Goal: Check status: Check status

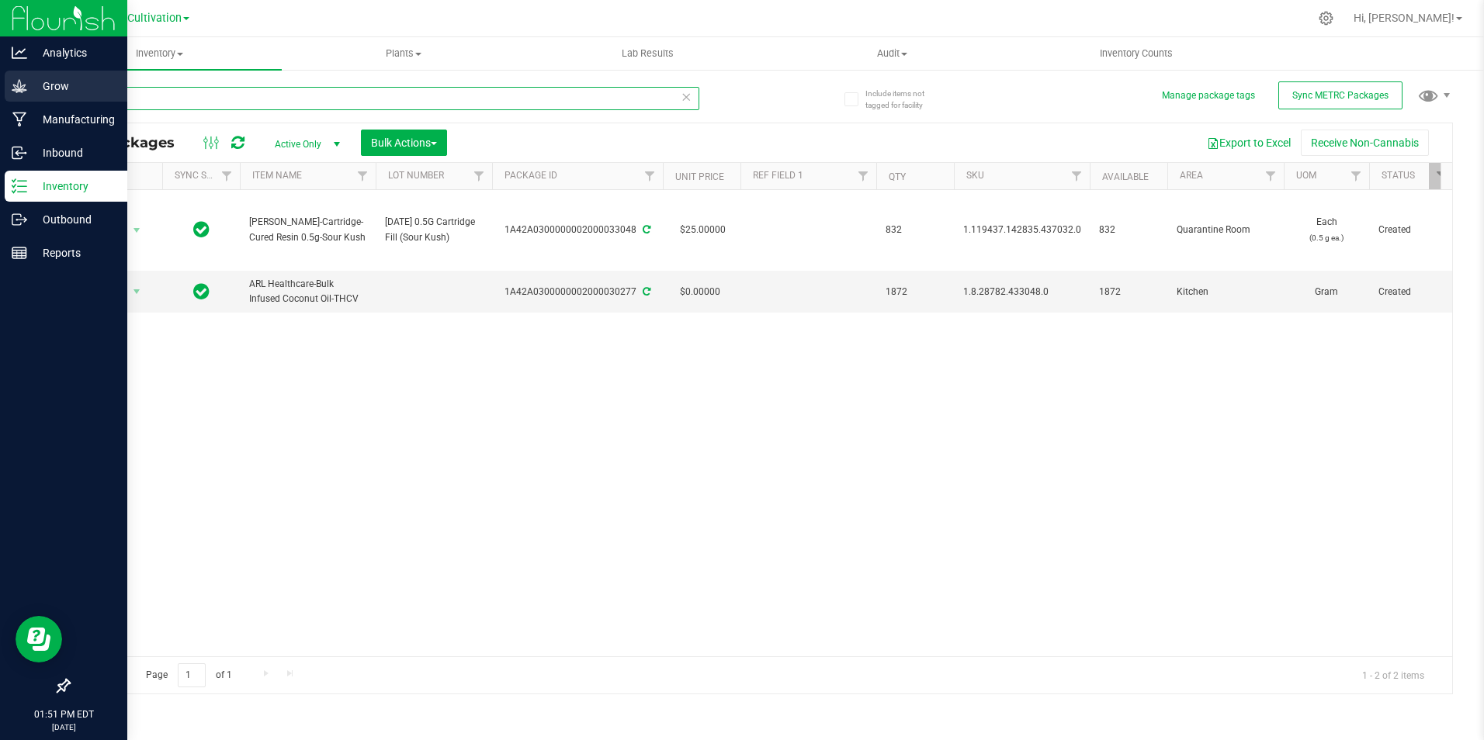
drag, startPoint x: 165, startPoint y: 99, endPoint x: 21, endPoint y: 85, distance: 145.1
click at [22, 86] on div "Analytics Grow Manufacturing Inbound Inventory Outbound Reports 01:51 PM EDT 08…" at bounding box center [742, 370] width 1484 height 740
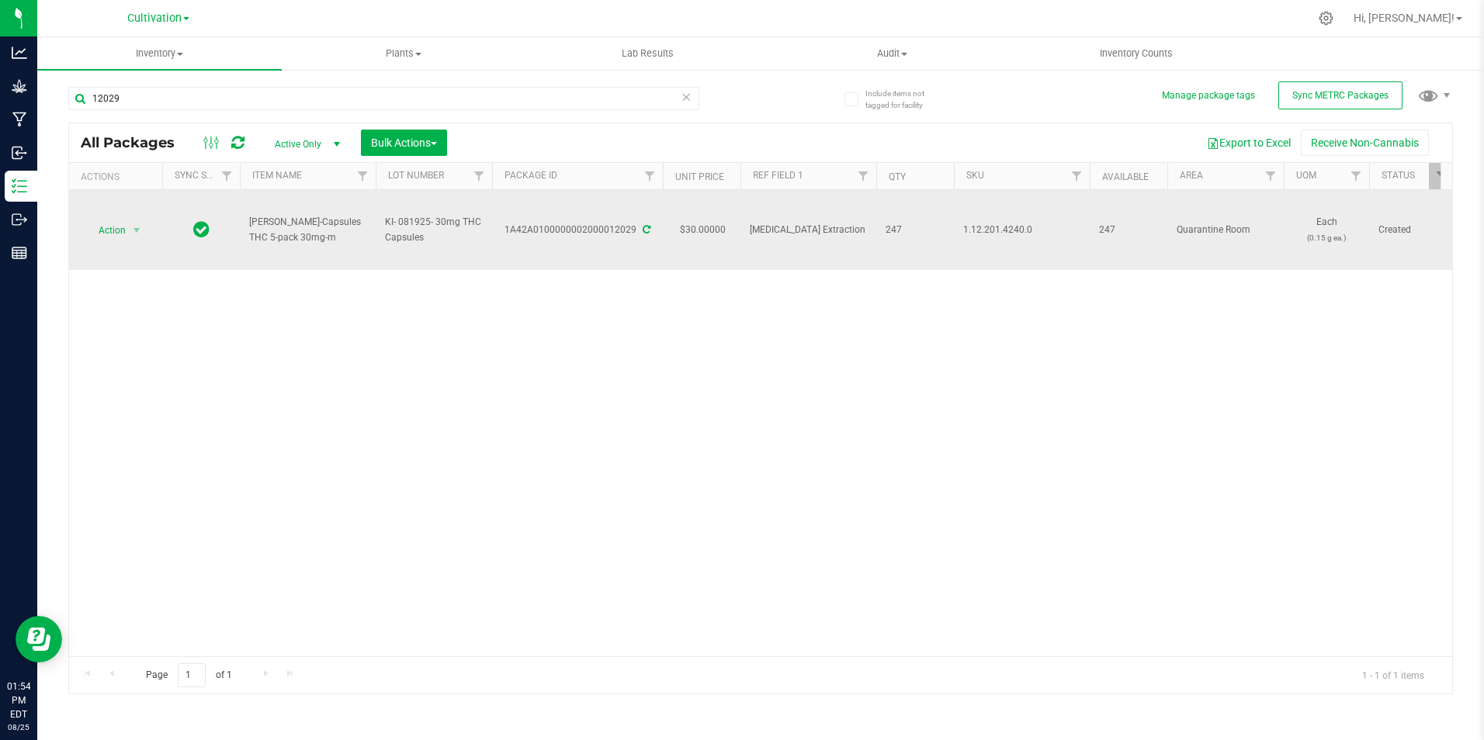
drag, startPoint x: 292, startPoint y: 242, endPoint x: 242, endPoint y: 233, distance: 50.5
click at [242, 233] on td "Slater-Capsules THC 5-pack 30mg-m" at bounding box center [308, 230] width 136 height 80
copy span "Slater-Capsules THC 5-pack 30mg-m"
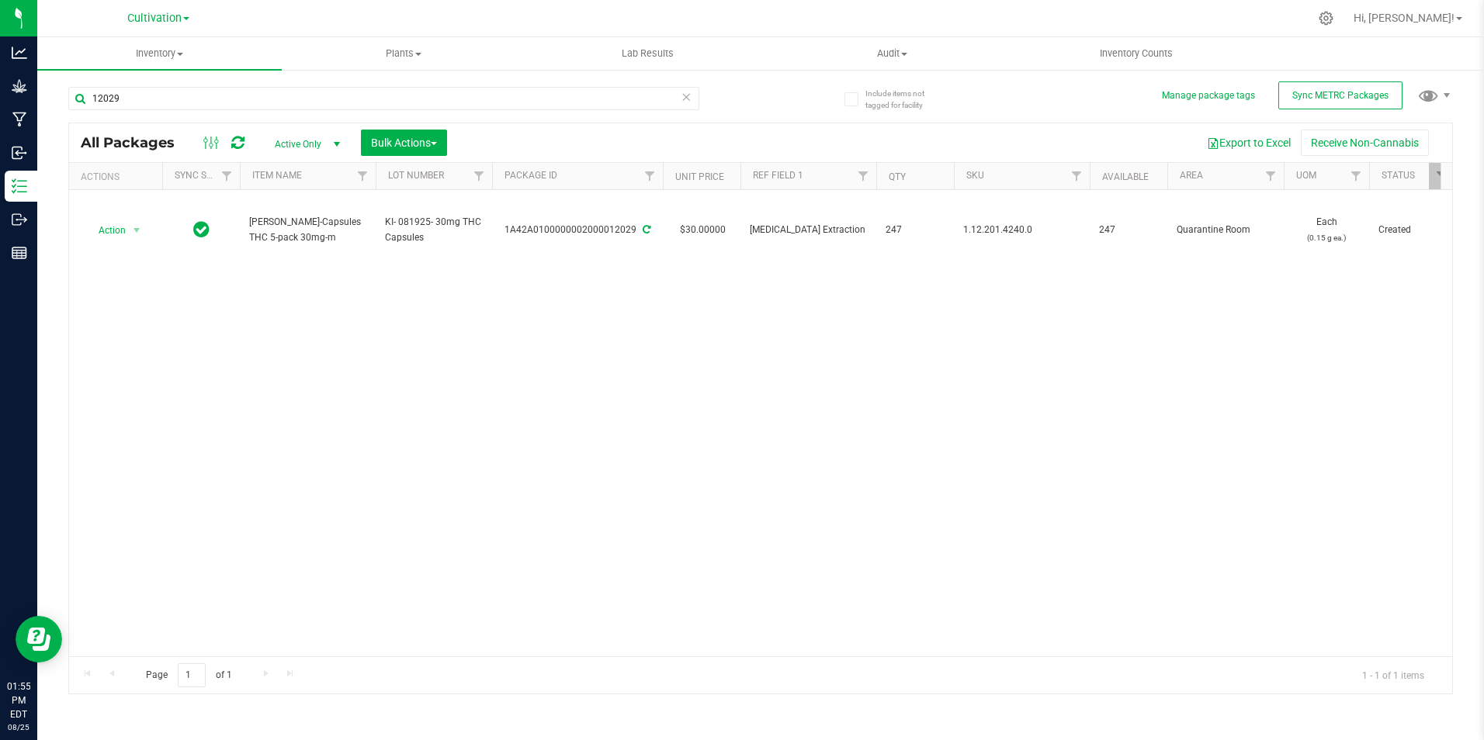
click at [794, 465] on div "Action Action Adjust qty Create package Edit attributes Global inventory Locate…" at bounding box center [760, 423] width 1383 height 466
click at [133, 99] on input "12029" at bounding box center [383, 98] width 631 height 23
type input "1"
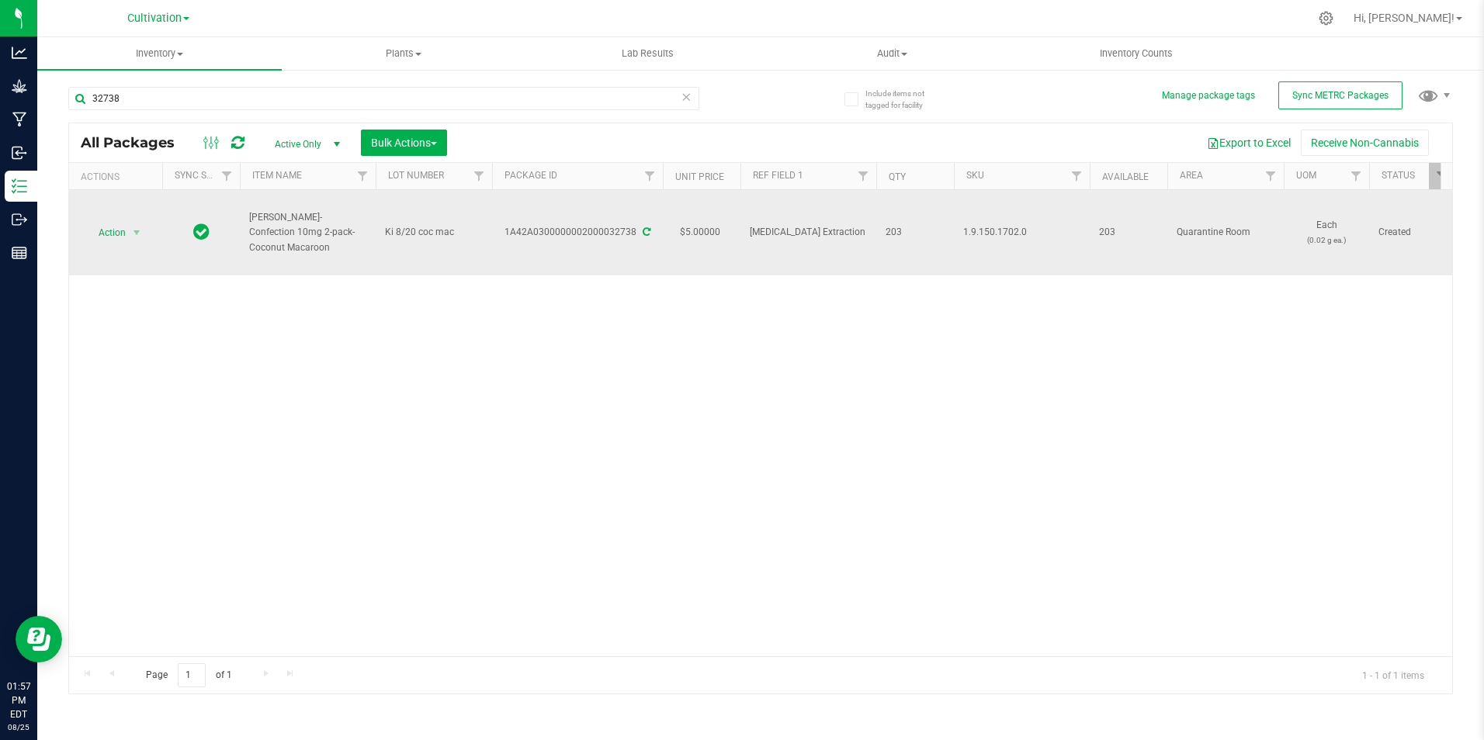
drag, startPoint x: 358, startPoint y: 237, endPoint x: 245, endPoint y: 231, distance: 112.7
click at [245, 231] on td "Slater-Confection 10mg 2-pack-Coconut Macaroon" at bounding box center [308, 232] width 136 height 85
copy span "Slater-Confection 10mg 2-pack-Coconut Macaroon"
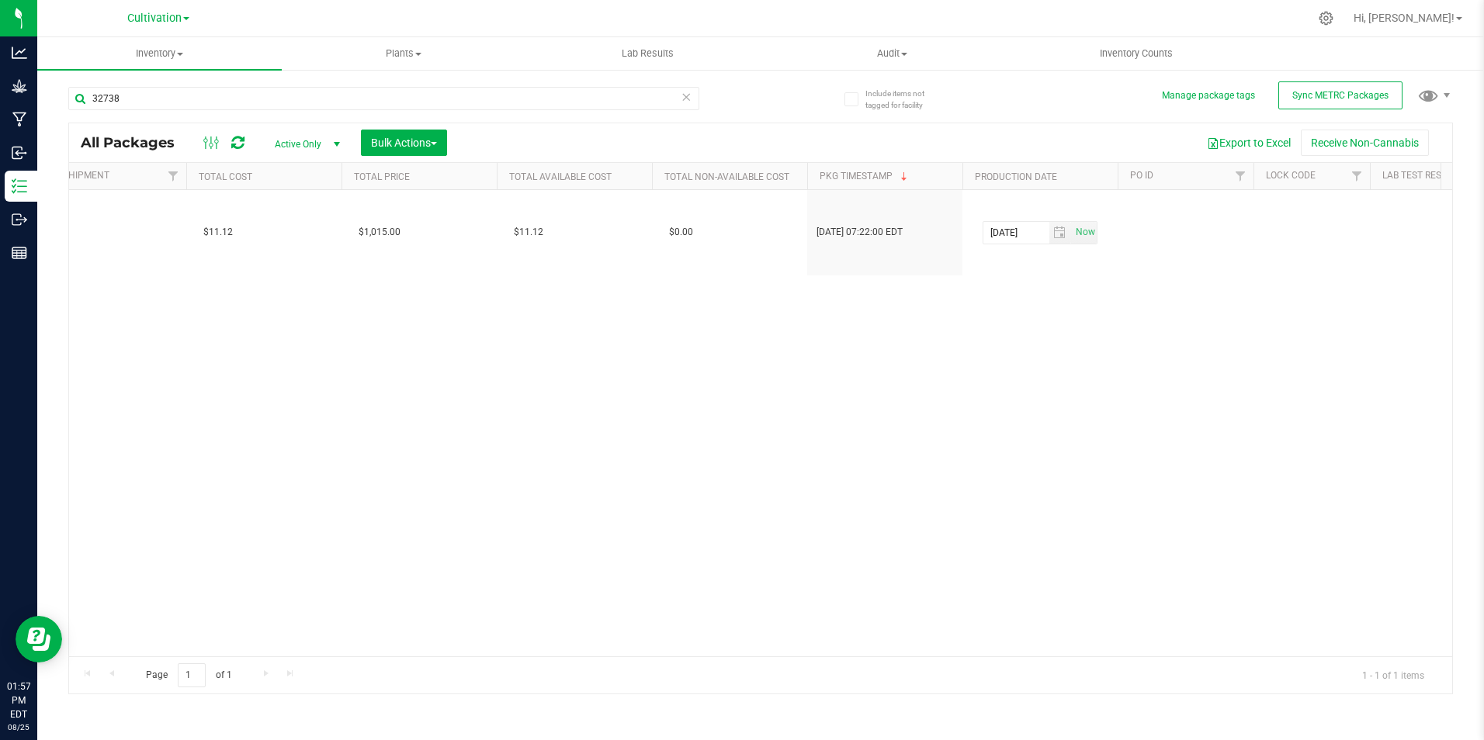
scroll to position [0, 2124]
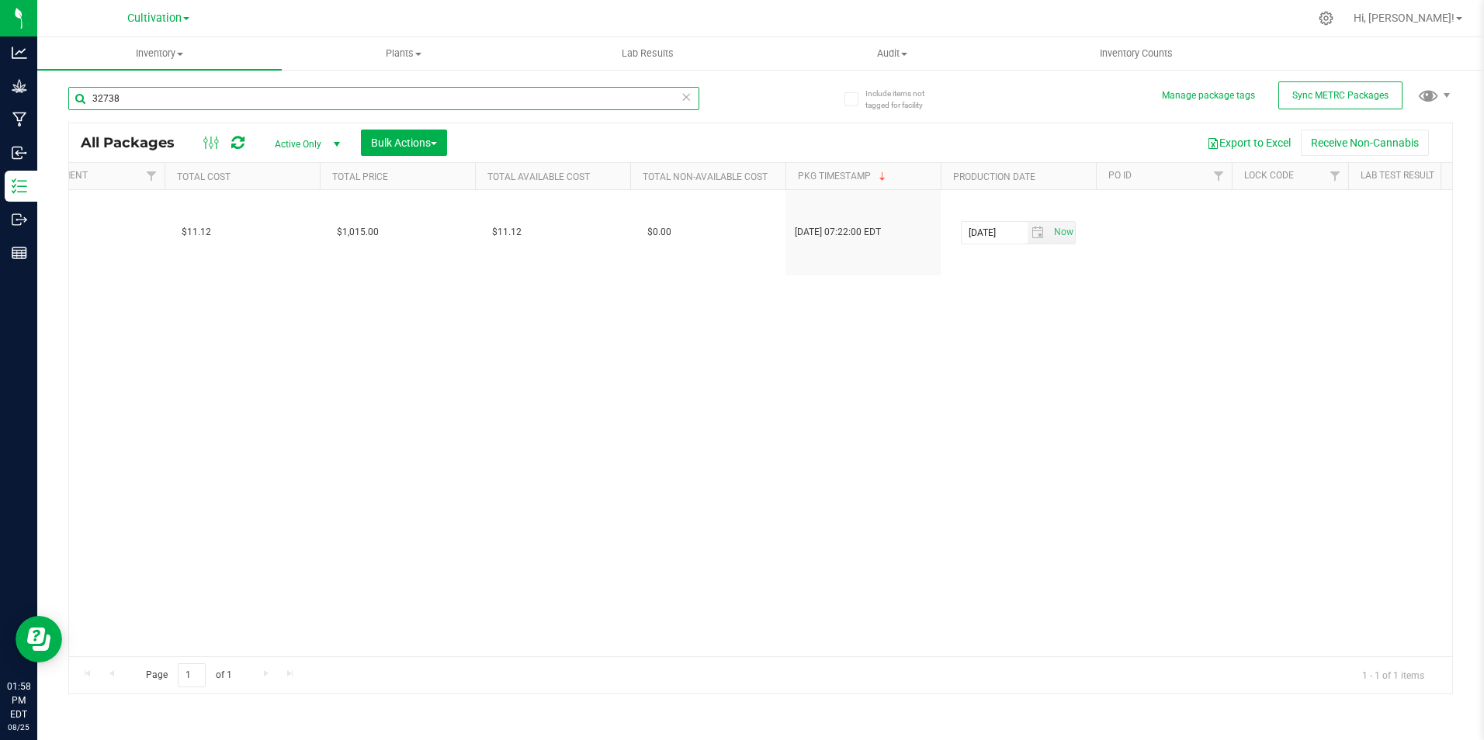
click at [205, 98] on input "32738" at bounding box center [383, 98] width 631 height 23
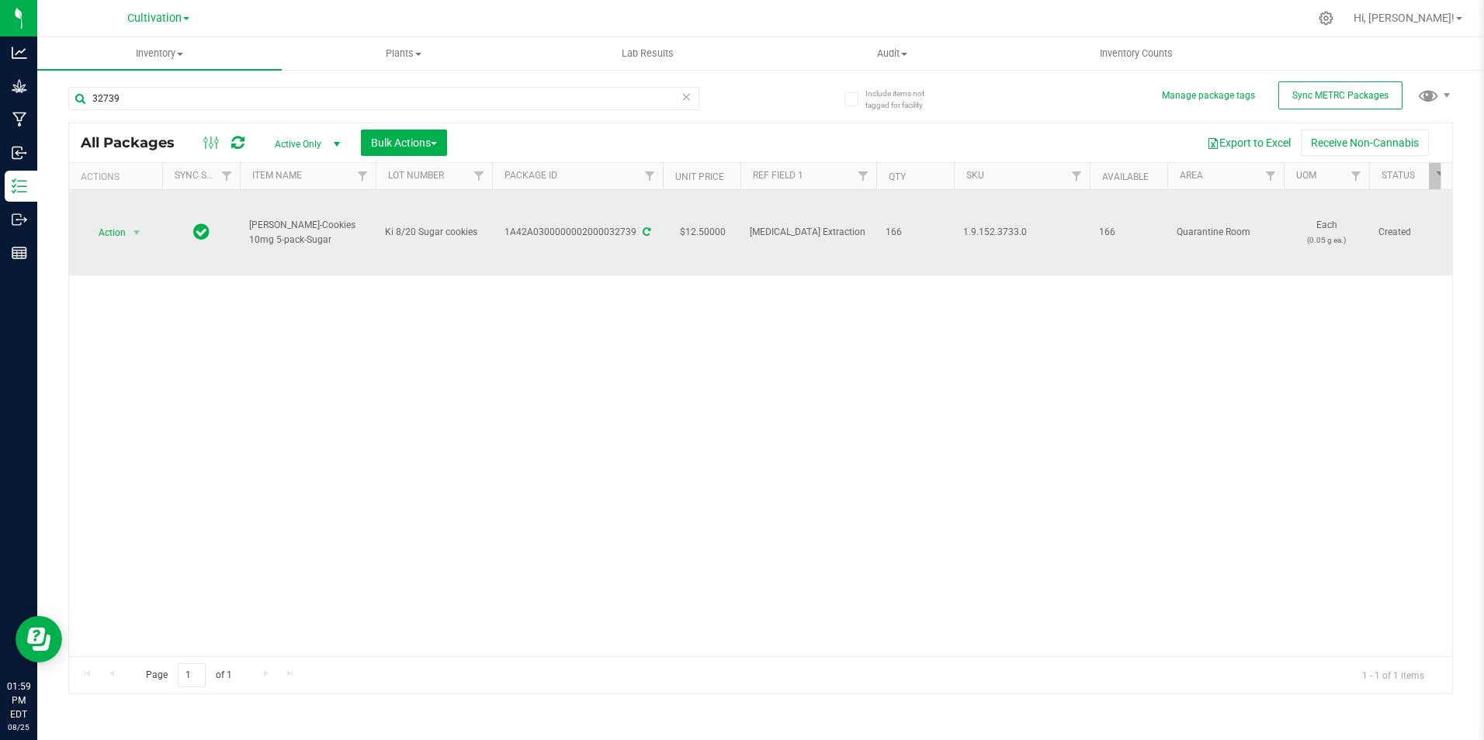
drag, startPoint x: 305, startPoint y: 240, endPoint x: 250, endPoint y: 223, distance: 57.7
click at [250, 223] on span "Slater-Cookies 10mg 5-pack-Sugar" at bounding box center [307, 232] width 117 height 29
copy span "Slater-Cookies 10mg 5-pack-Sugar"
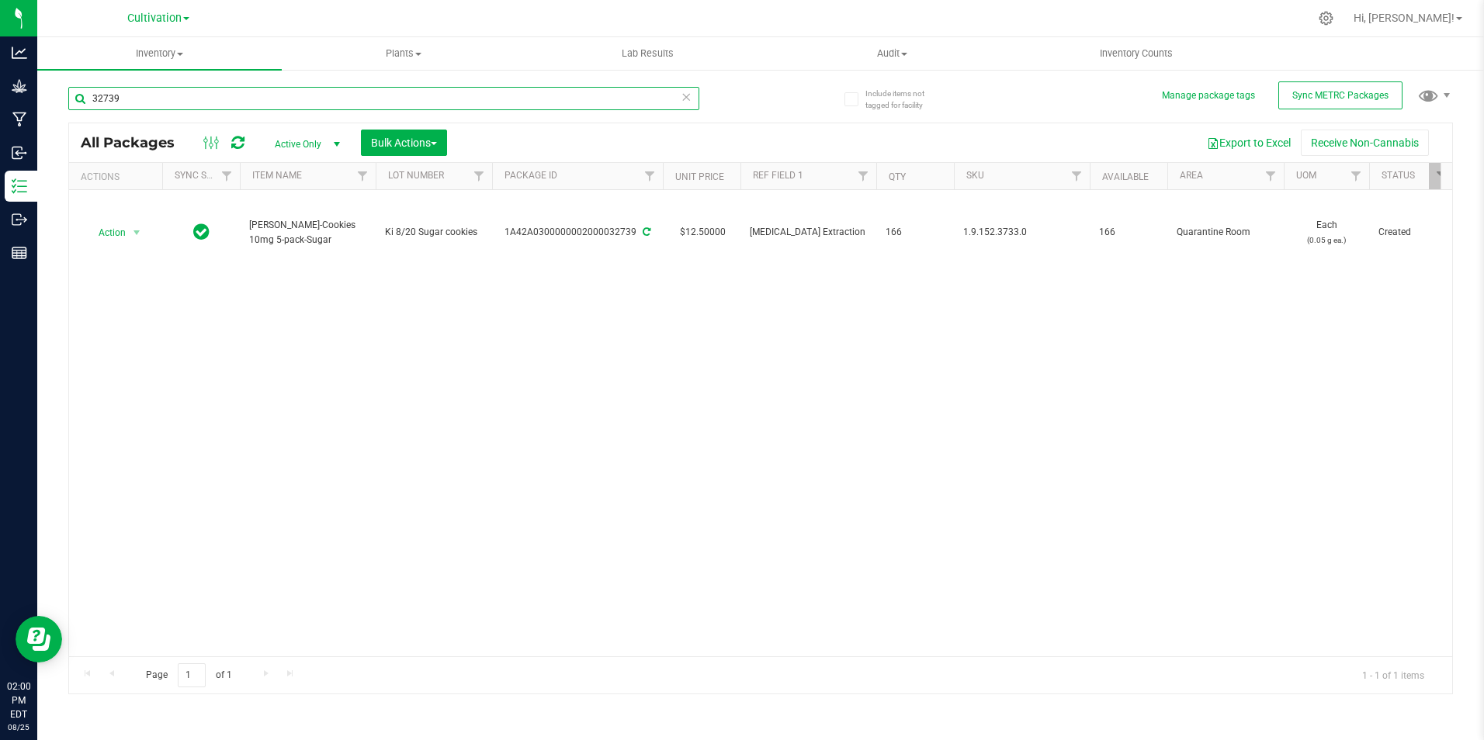
click at [143, 96] on input "32739" at bounding box center [383, 98] width 631 height 23
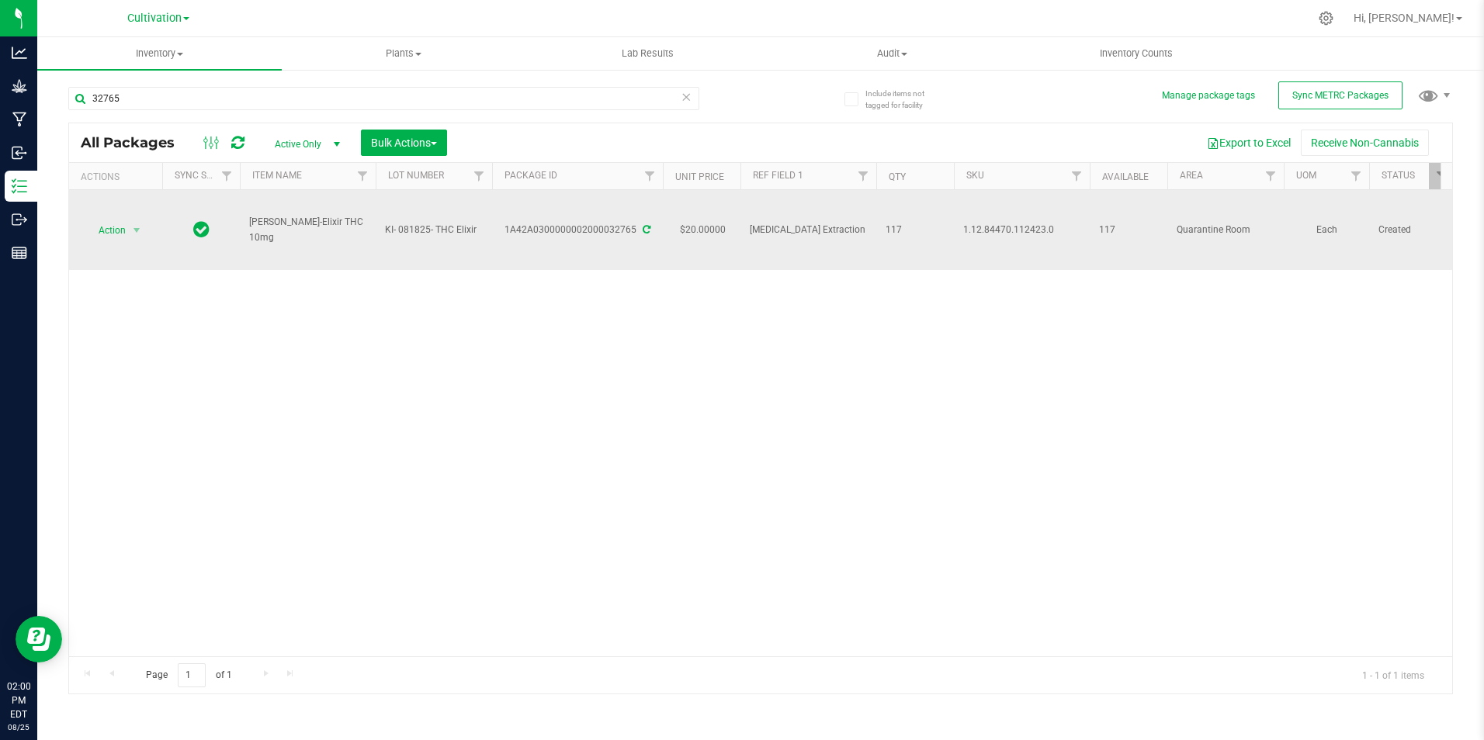
drag, startPoint x: 357, startPoint y: 231, endPoint x: 248, endPoint y: 233, distance: 109.4
click at [248, 233] on td "Slater-Elixir THC 10mg" at bounding box center [308, 230] width 136 height 80
copy span "Slater-Elixir THC 10mg"
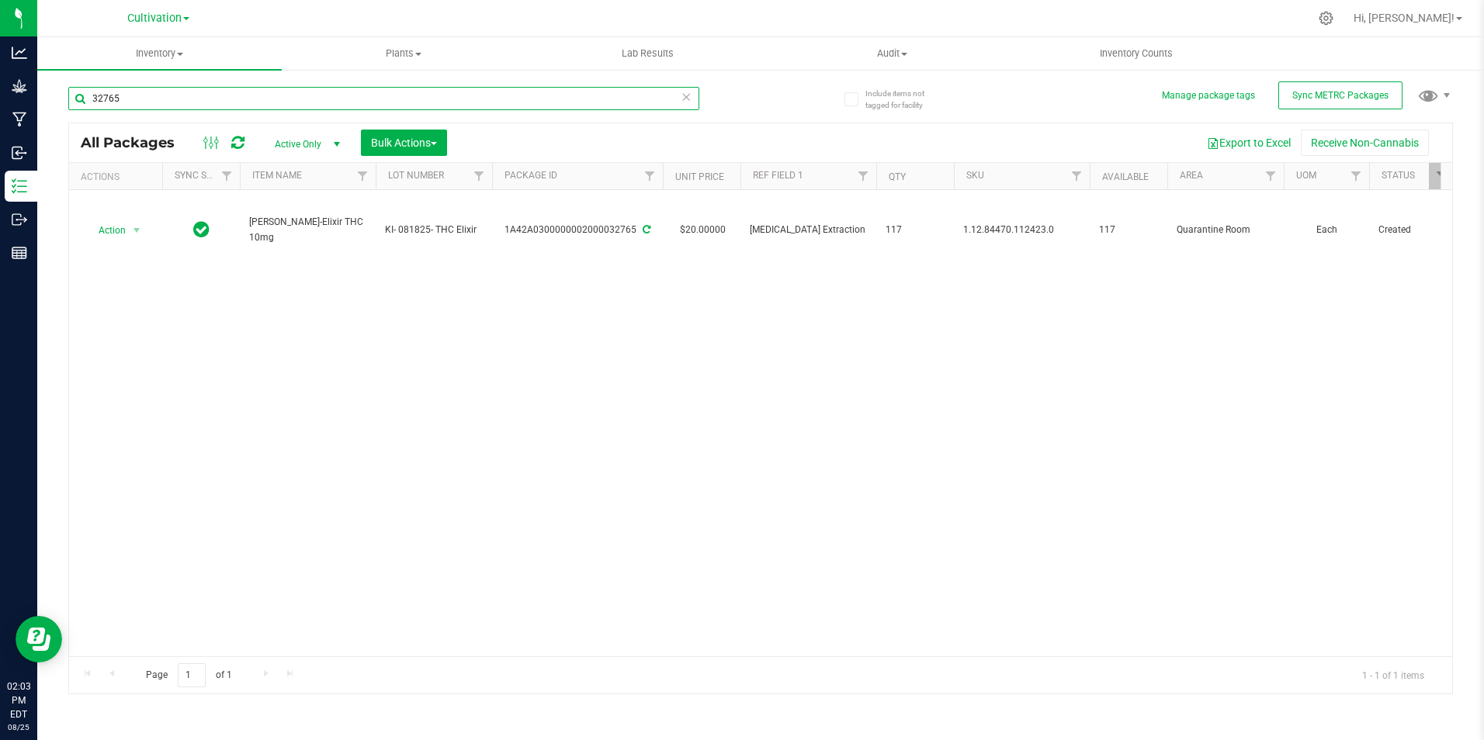
drag, startPoint x: 153, startPoint y: 102, endPoint x: 162, endPoint y: 103, distance: 9.3
click at [158, 102] on input "32765" at bounding box center [383, 98] width 631 height 23
type input "32767"
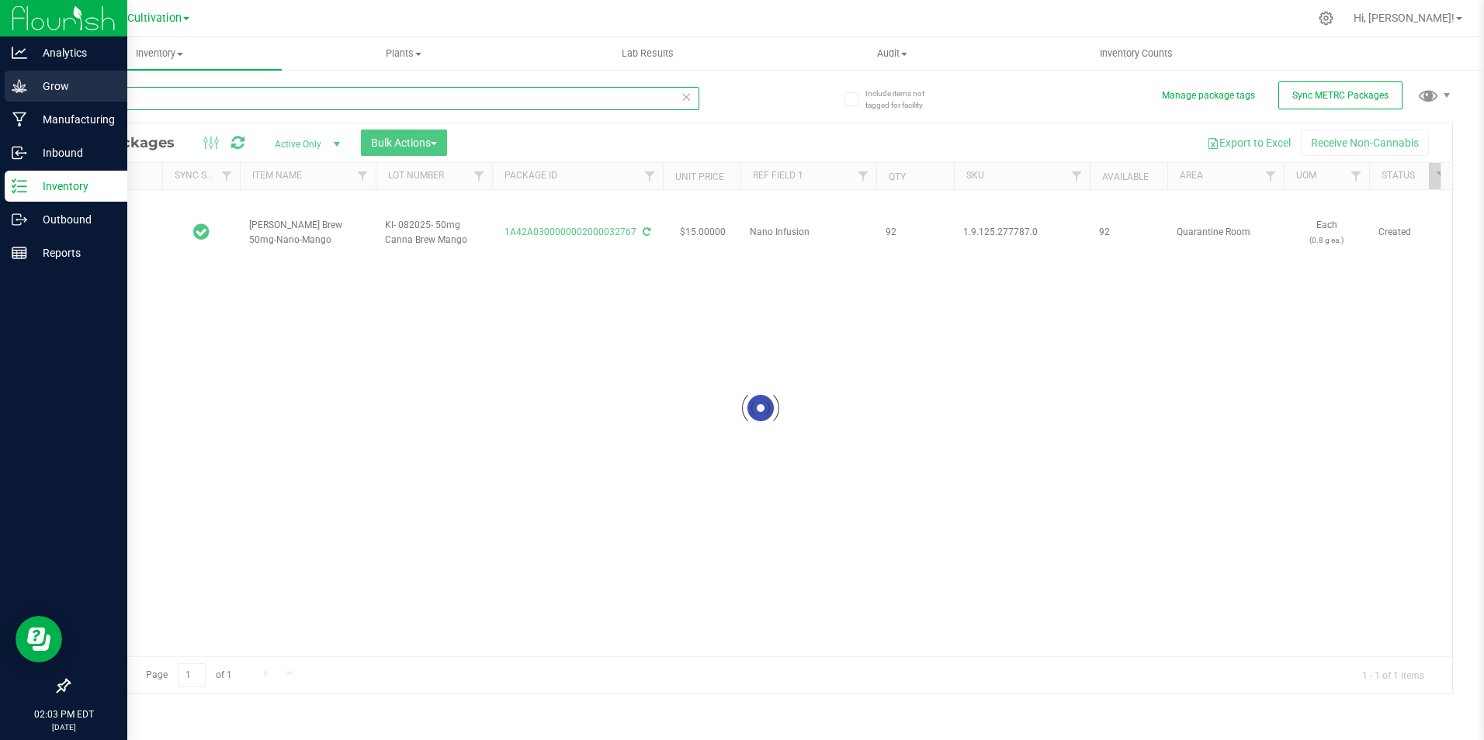
type input "2025-08-20"
type input "2025-11-20"
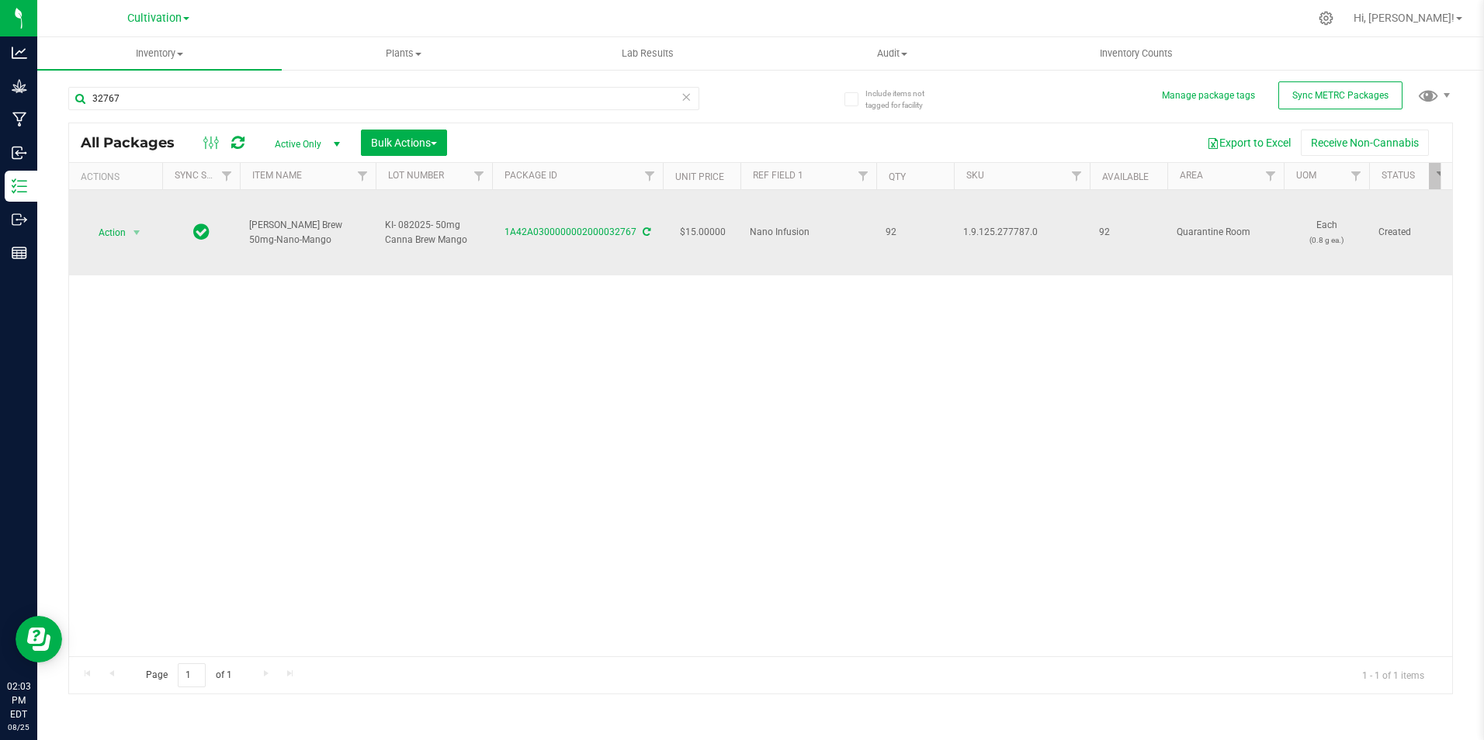
drag, startPoint x: 317, startPoint y: 242, endPoint x: 241, endPoint y: 222, distance: 77.9
click at [241, 222] on td "Slater-Canna Brew 50mg-Nano-Mango" at bounding box center [308, 232] width 136 height 85
copy span "Slater-Canna Brew 50mg-Nano-Mango"
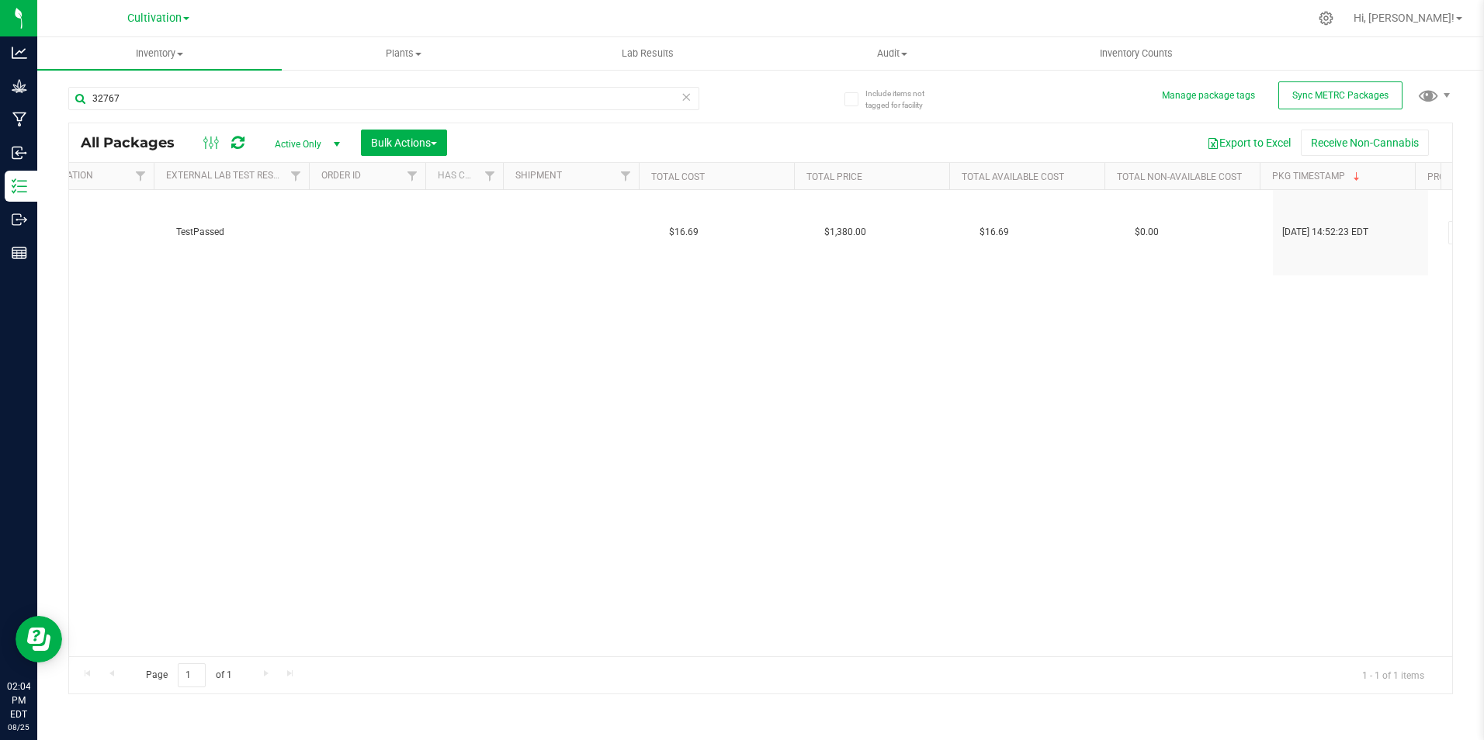
scroll to position [0, 1650]
click at [161, 95] on input "32767" at bounding box center [383, 98] width 631 height 23
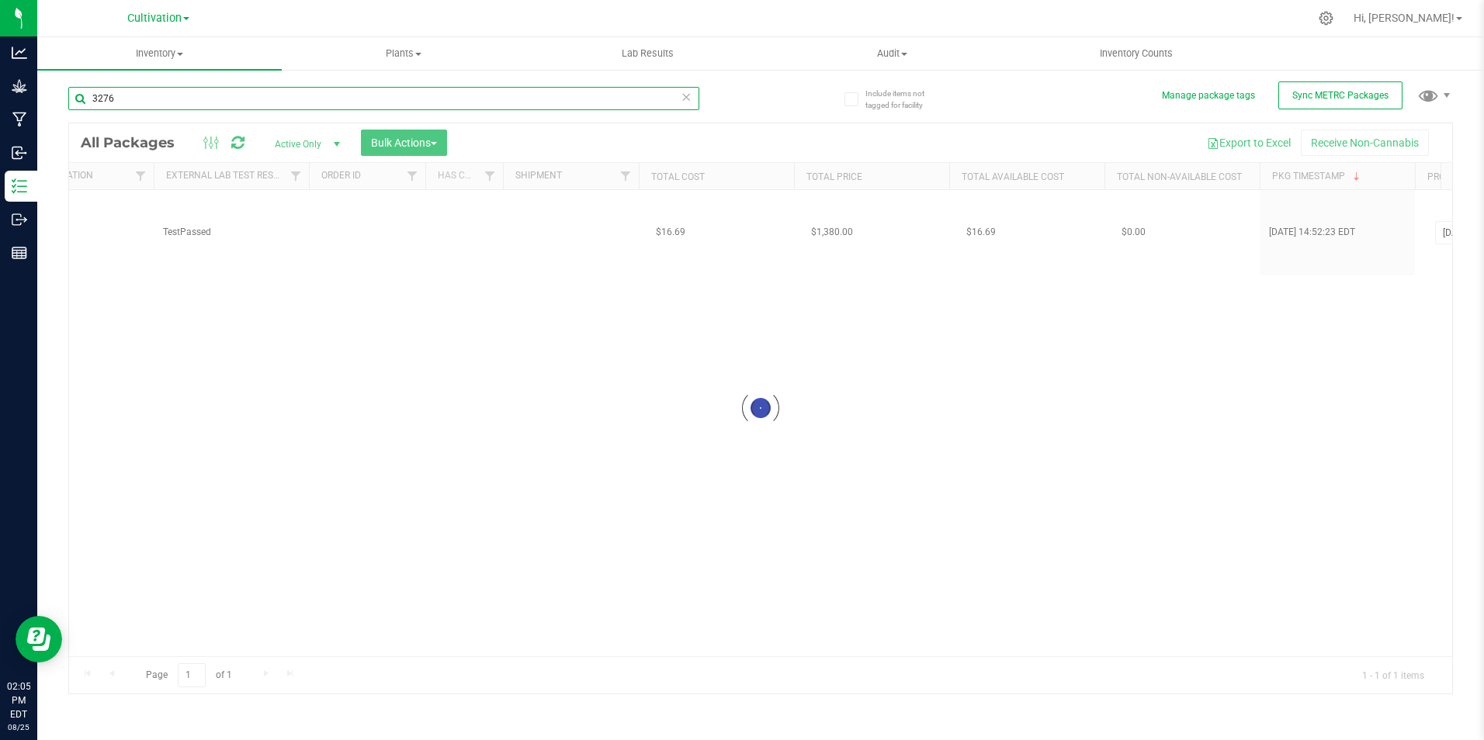
type input "32767"
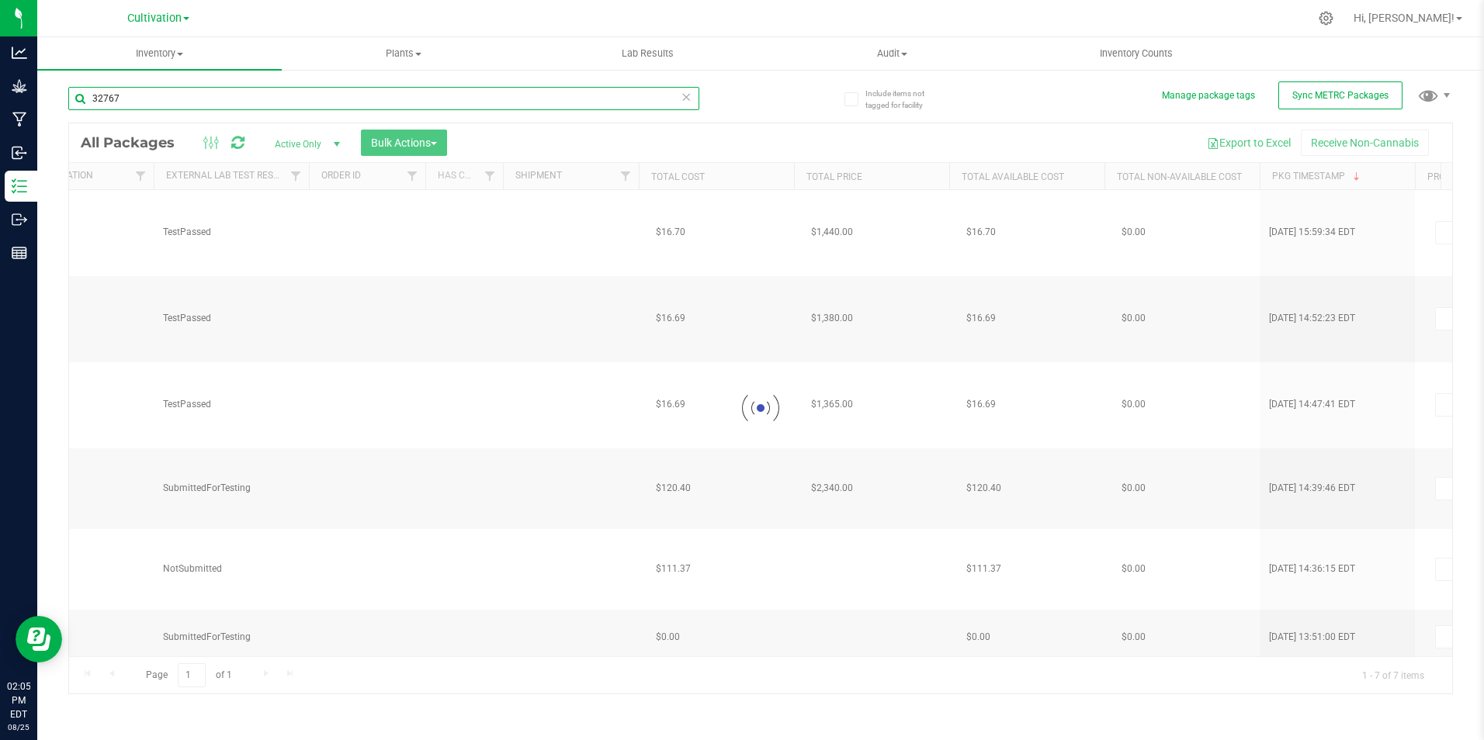
type input "2025-08-20"
type input "2025-11-20"
type input "2025-08-20"
type input "2025-11-20"
type input "2025-08-20"
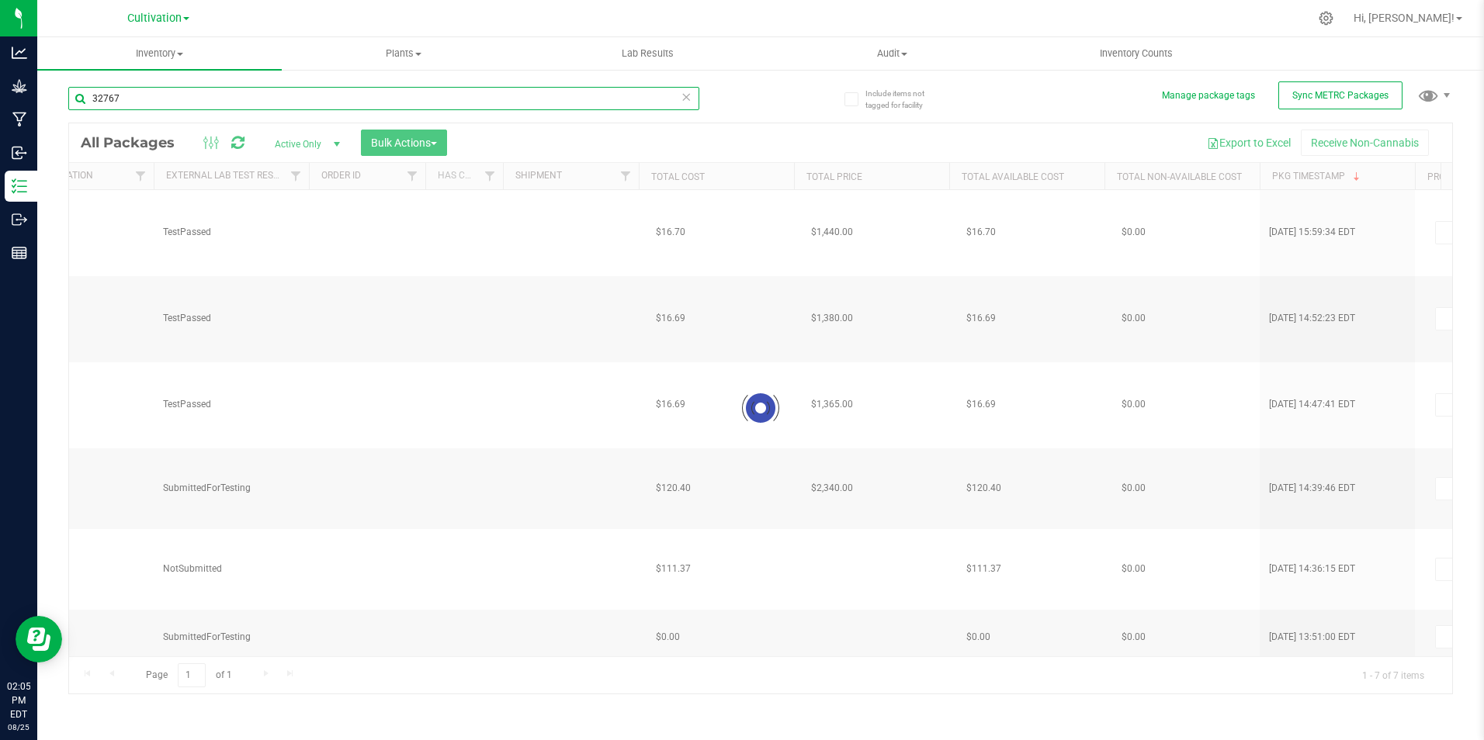
type input "2025-11-20"
type input "2025-08-20"
type input "2026-08-20"
type input "2025-08-20"
type input "2026-08-20"
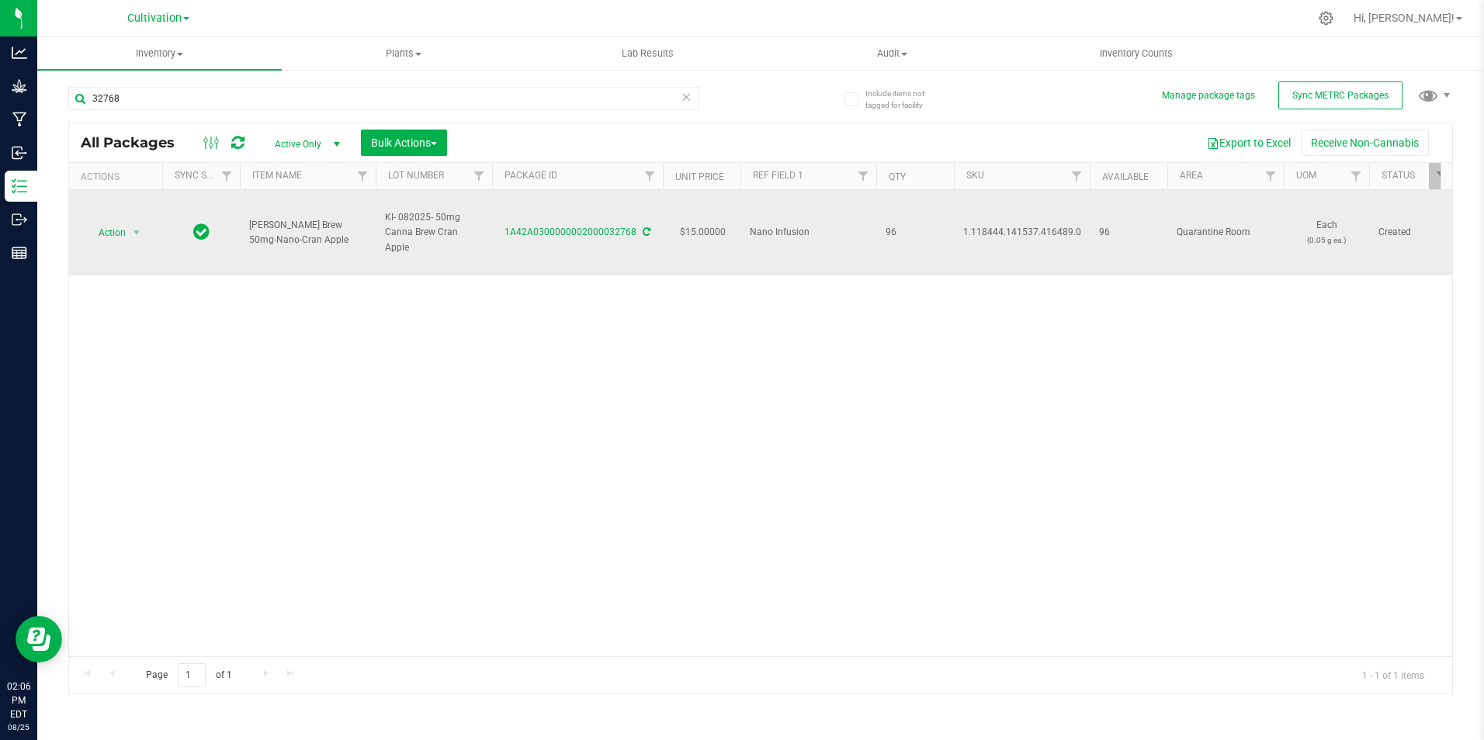
drag, startPoint x: 322, startPoint y: 242, endPoint x: 247, endPoint y: 230, distance: 76.2
click at [247, 230] on td "Slater-Canna Brew 50mg-Nano-Cran Apple" at bounding box center [308, 232] width 136 height 85
copy span "Slater-Canna Brew 50mg-Nano-Cran Apple"
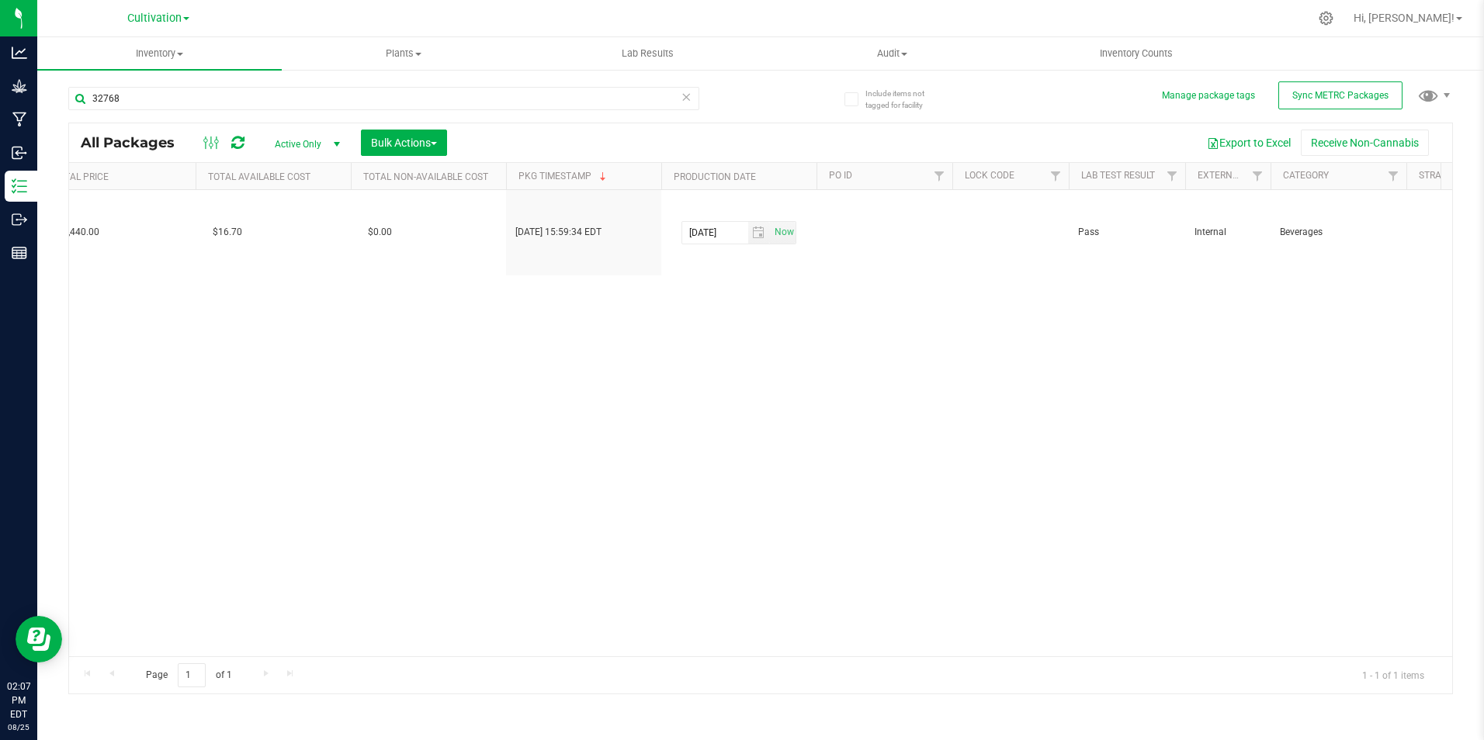
scroll to position [0, 853]
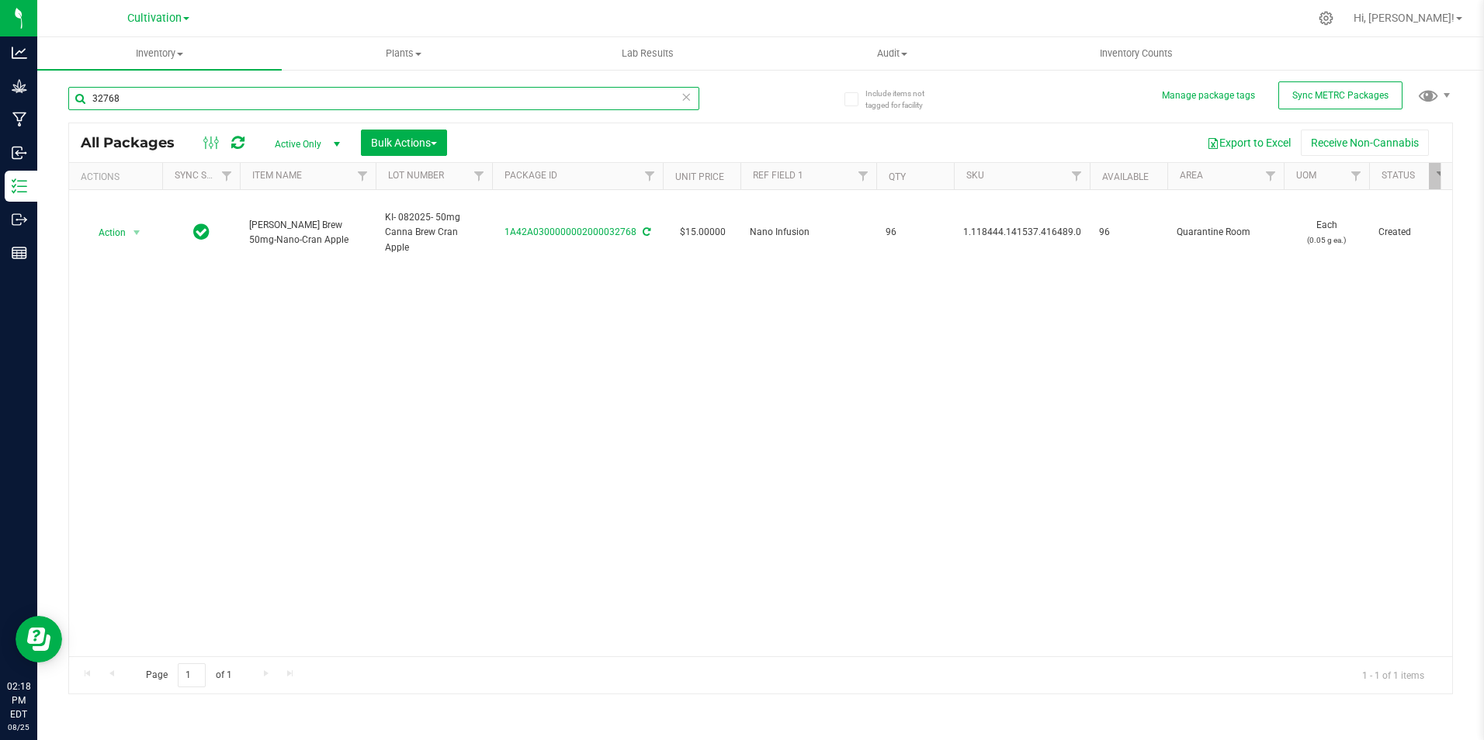
drag, startPoint x: 134, startPoint y: 100, endPoint x: 138, endPoint y: 75, distance: 25.1
click at [51, 78] on div "Include items not tagged for facility Manage package tags Sync METRC Packages 3…" at bounding box center [760, 304] width 1446 height 473
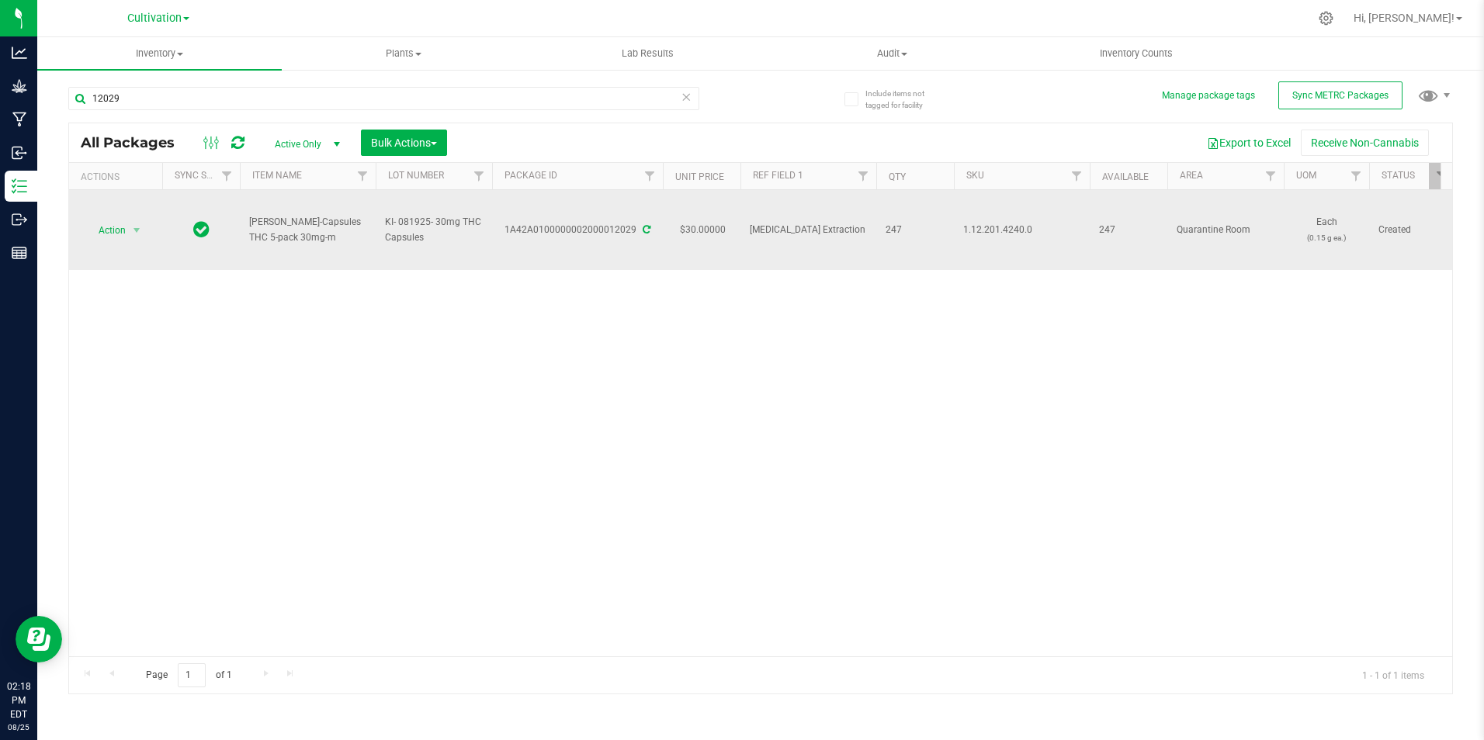
drag, startPoint x: 505, startPoint y: 239, endPoint x: 635, endPoint y: 242, distance: 129.6
click at [635, 242] on td "1A42A0100000002000012029" at bounding box center [577, 230] width 171 height 80
copy div "1A42A0100000002000012029"
drag, startPoint x: 289, startPoint y: 241, endPoint x: 246, endPoint y: 230, distance: 44.8
click at [246, 230] on td "Slater-Capsules THC 5-pack 30mg-m" at bounding box center [308, 230] width 136 height 80
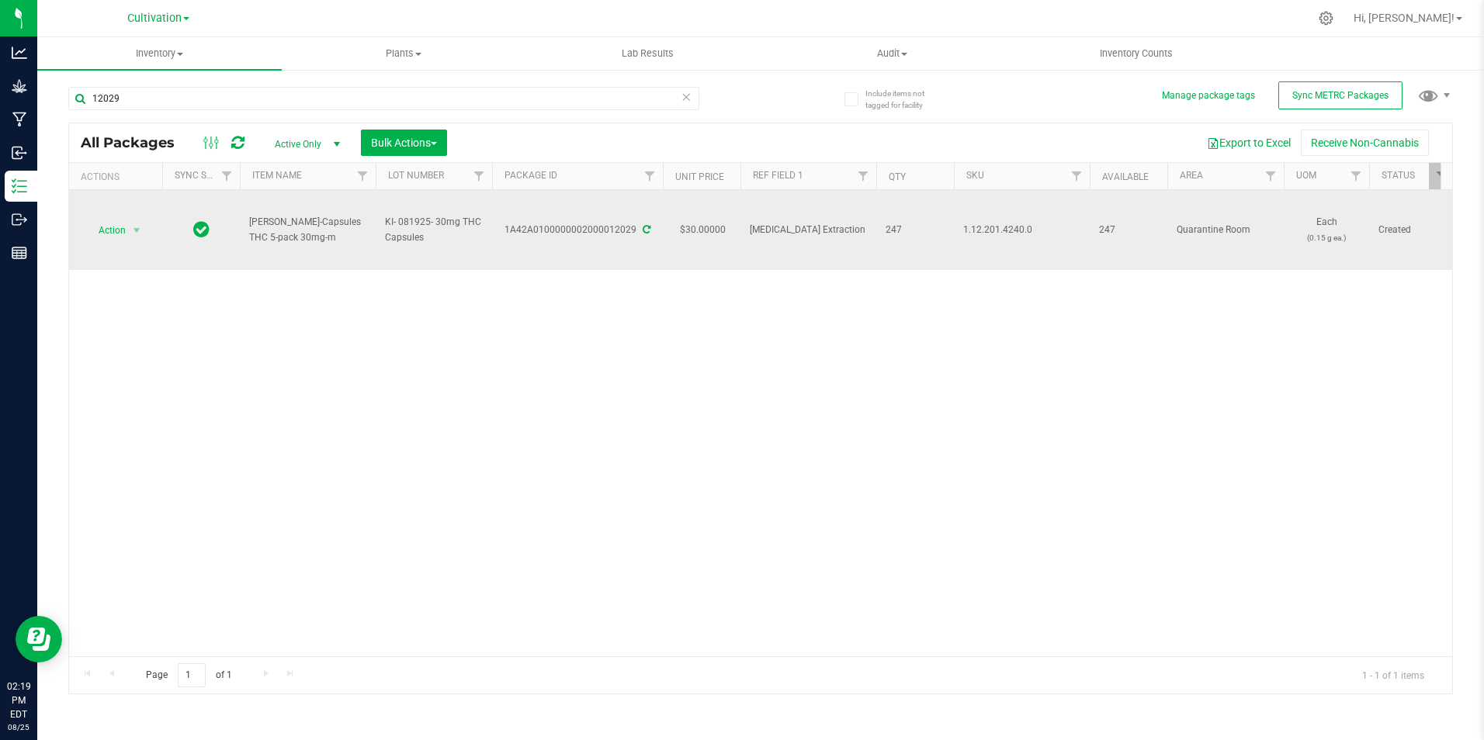
copy span "Slater-Capsules THC 5-pack 30mg-m"
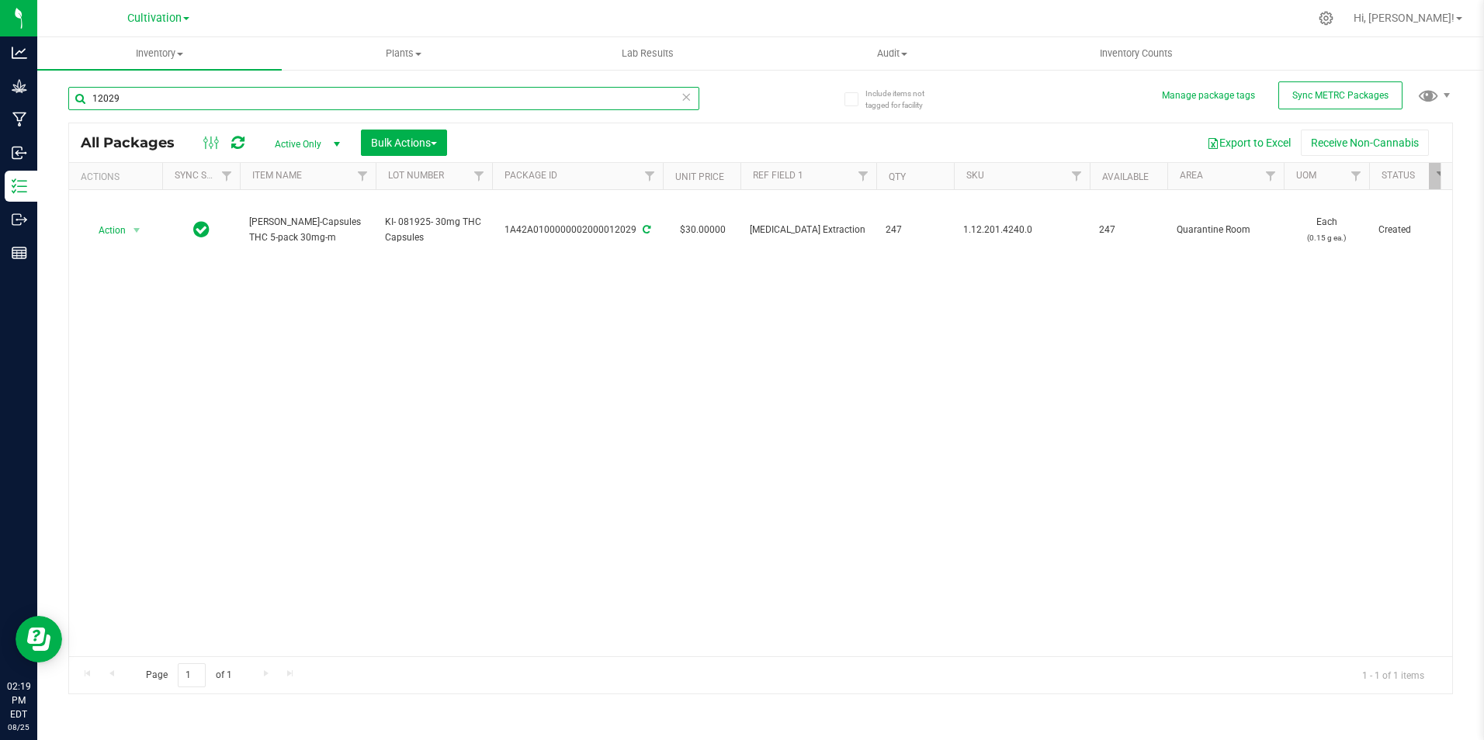
click at [240, 106] on input "12029" at bounding box center [383, 98] width 631 height 23
type input "1"
type input "2"
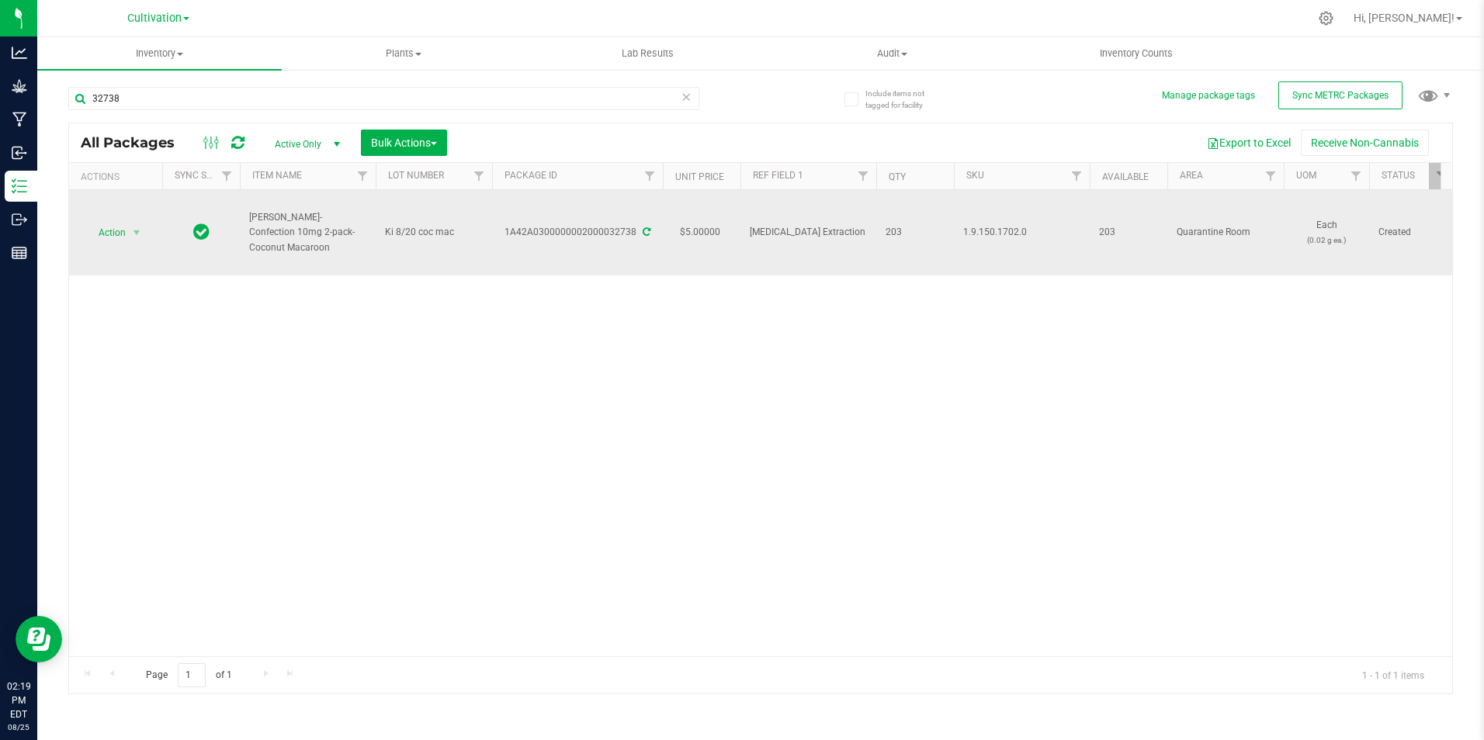
click at [632, 253] on td "1A42A0300000002000032738" at bounding box center [577, 232] width 171 height 85
drag, startPoint x: 349, startPoint y: 240, endPoint x: 250, endPoint y: 228, distance: 100.0
click at [250, 228] on span "Slater-Confection 10mg 2-pack-Coconut Macaroon" at bounding box center [307, 232] width 117 height 45
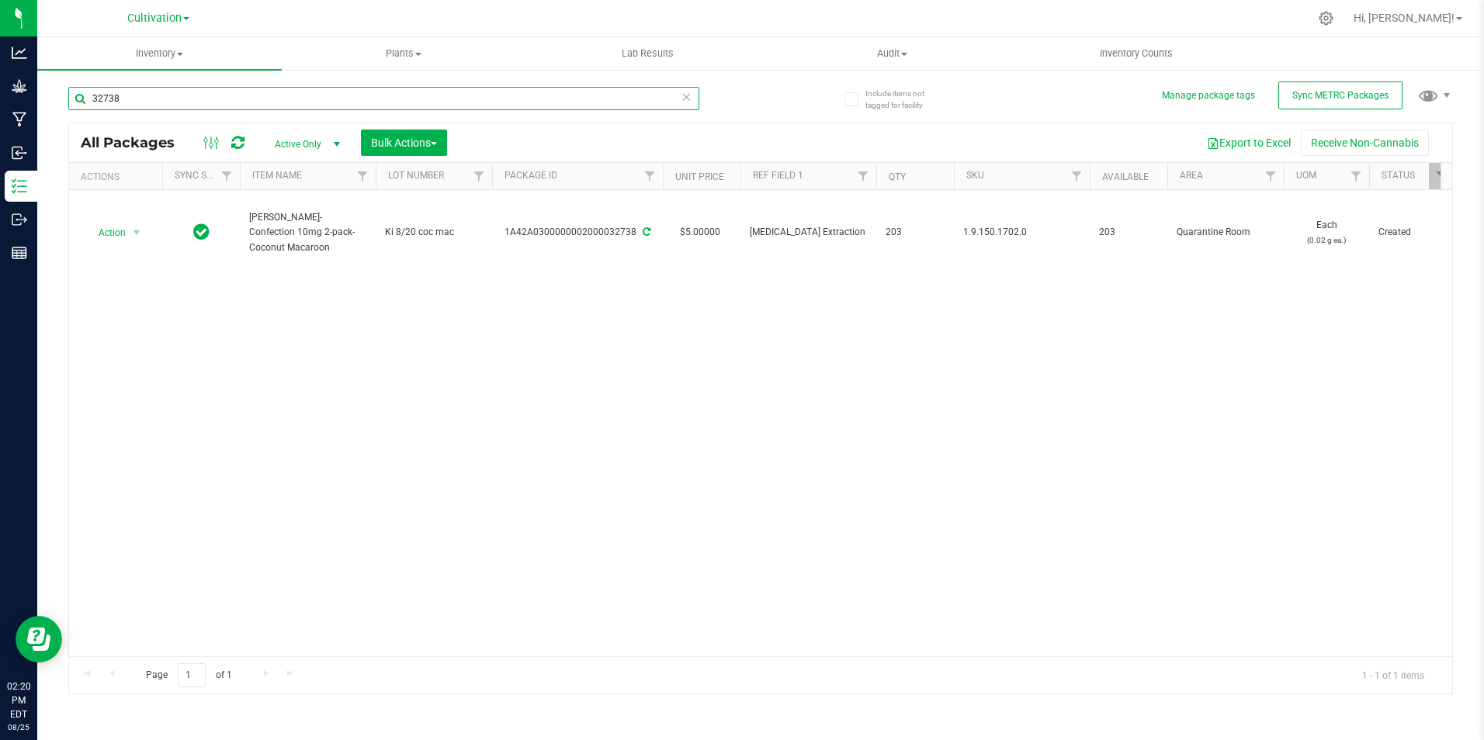
click at [194, 105] on input "32738" at bounding box center [383, 98] width 631 height 23
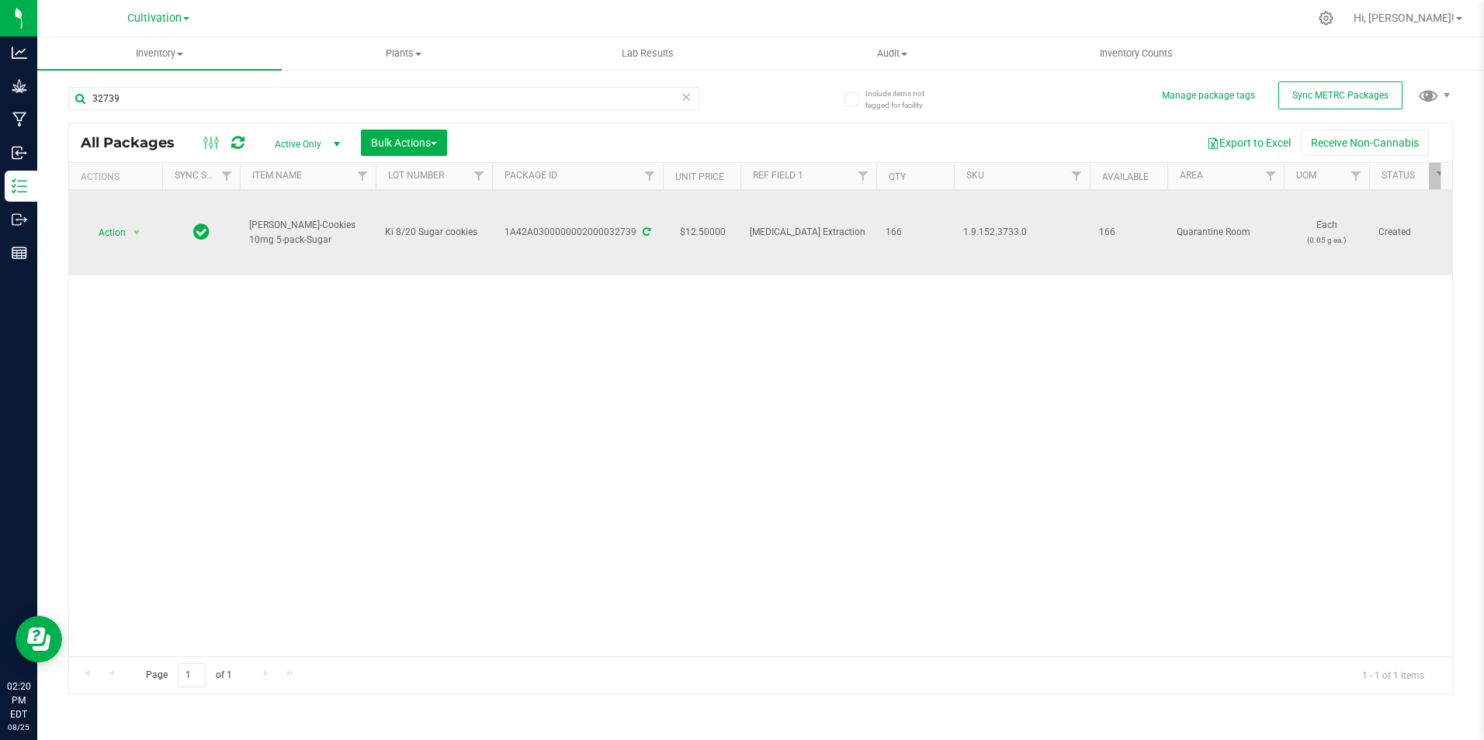
drag, startPoint x: 511, startPoint y: 241, endPoint x: 633, endPoint y: 246, distance: 122.7
click at [633, 246] on td "1A42A0300000002000032739" at bounding box center [577, 232] width 171 height 85
copy div "1A42A0300000002000032739"
drag, startPoint x: 295, startPoint y: 238, endPoint x: 241, endPoint y: 221, distance: 56.9
click at [241, 221] on td "Slater-Cookies 10mg 5-pack-Sugar" at bounding box center [308, 232] width 136 height 85
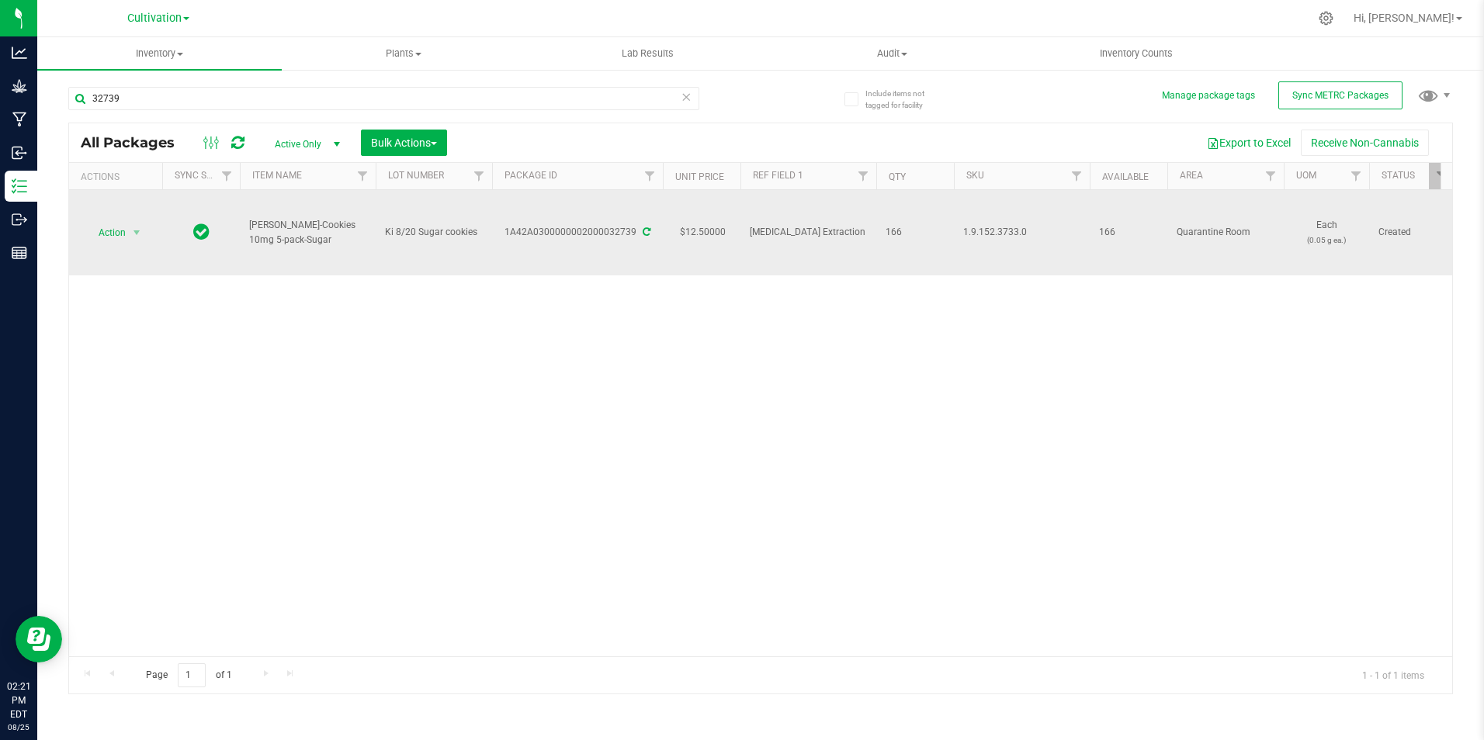
copy span "Slater-Cookies 10mg 5-pack-Sugar"
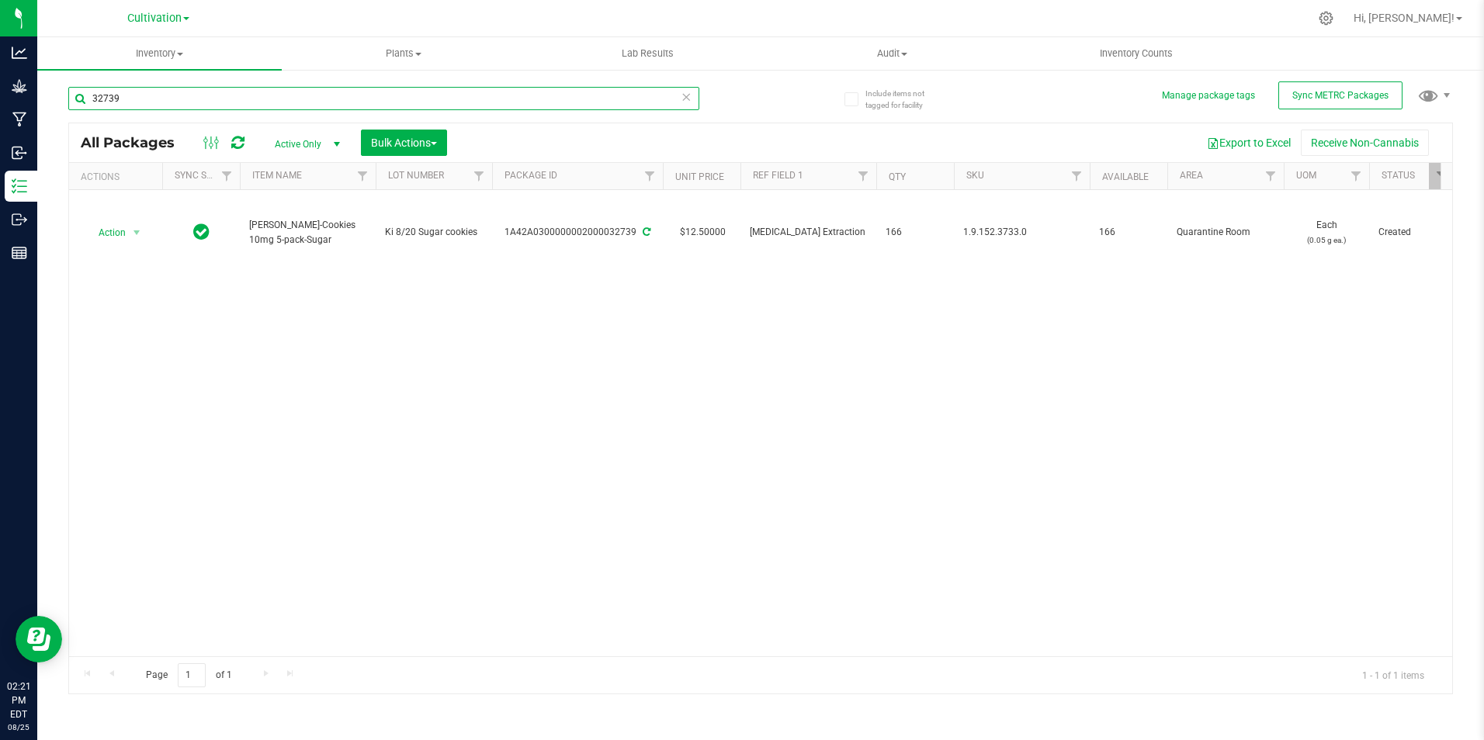
click at [130, 97] on input "32739" at bounding box center [383, 98] width 631 height 23
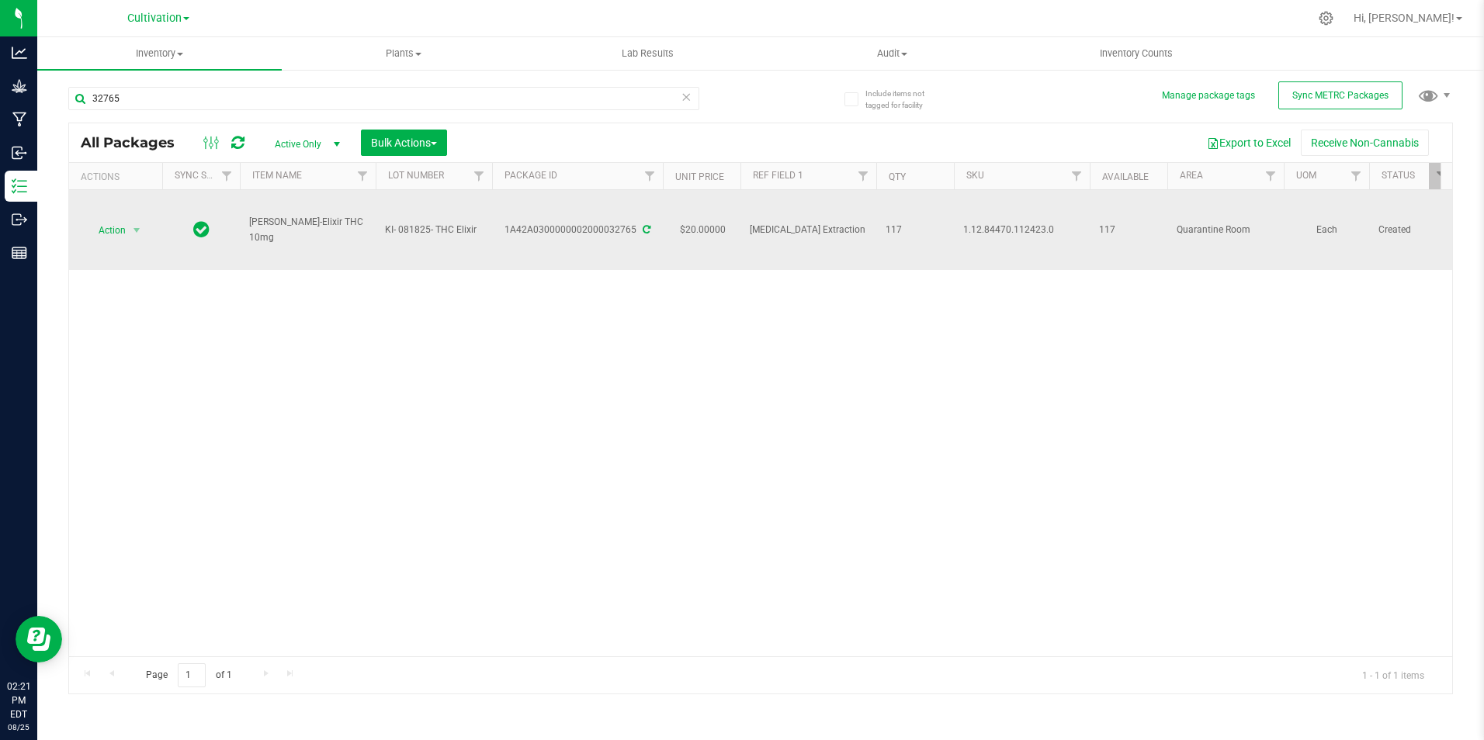
drag, startPoint x: 507, startPoint y: 242, endPoint x: 633, endPoint y: 250, distance: 125.9
click at [633, 250] on td "1A42A0300000002000032765" at bounding box center [577, 230] width 171 height 80
drag, startPoint x: 352, startPoint y: 236, endPoint x: 246, endPoint y: 229, distance: 105.8
click at [246, 229] on td "Slater-Elixir THC 10mg" at bounding box center [308, 230] width 136 height 80
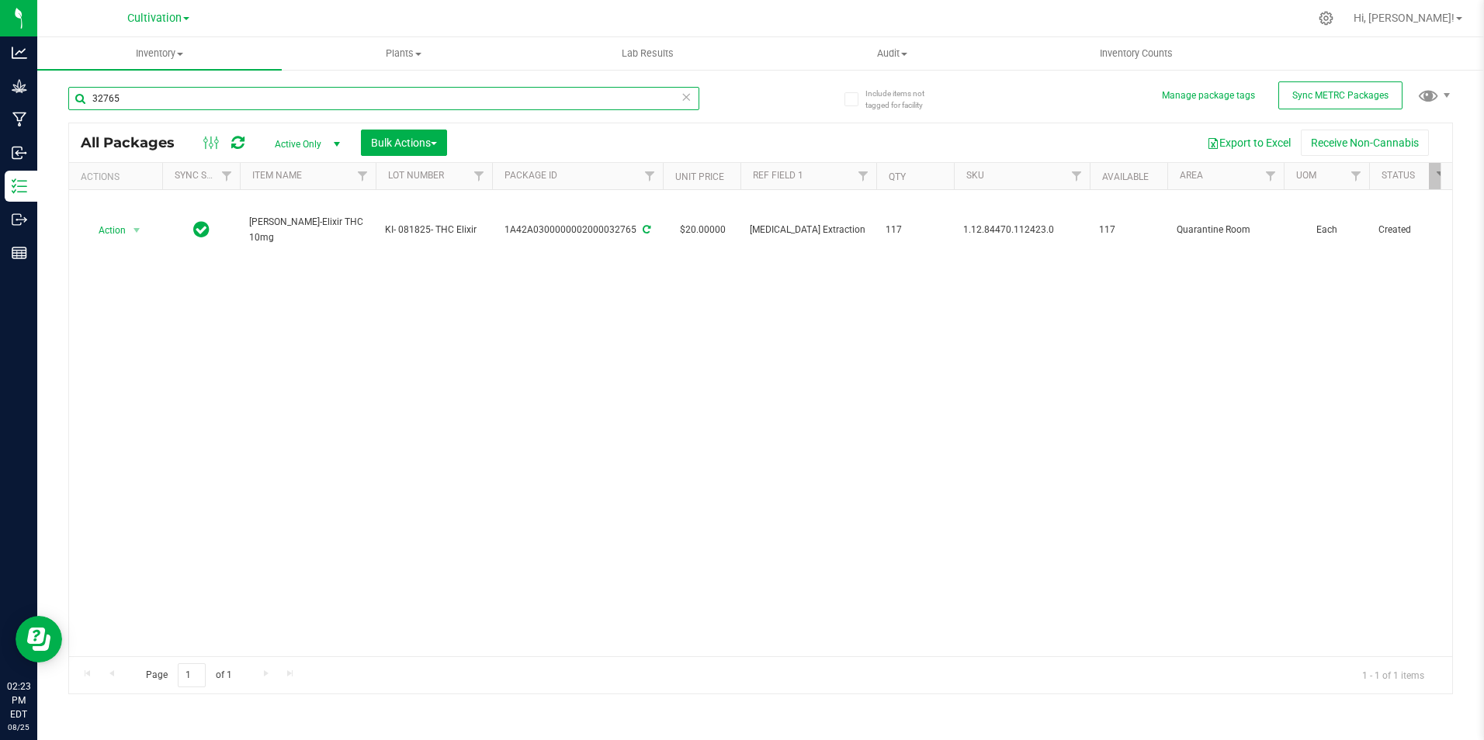
click at [268, 103] on input "32765" at bounding box center [383, 98] width 631 height 23
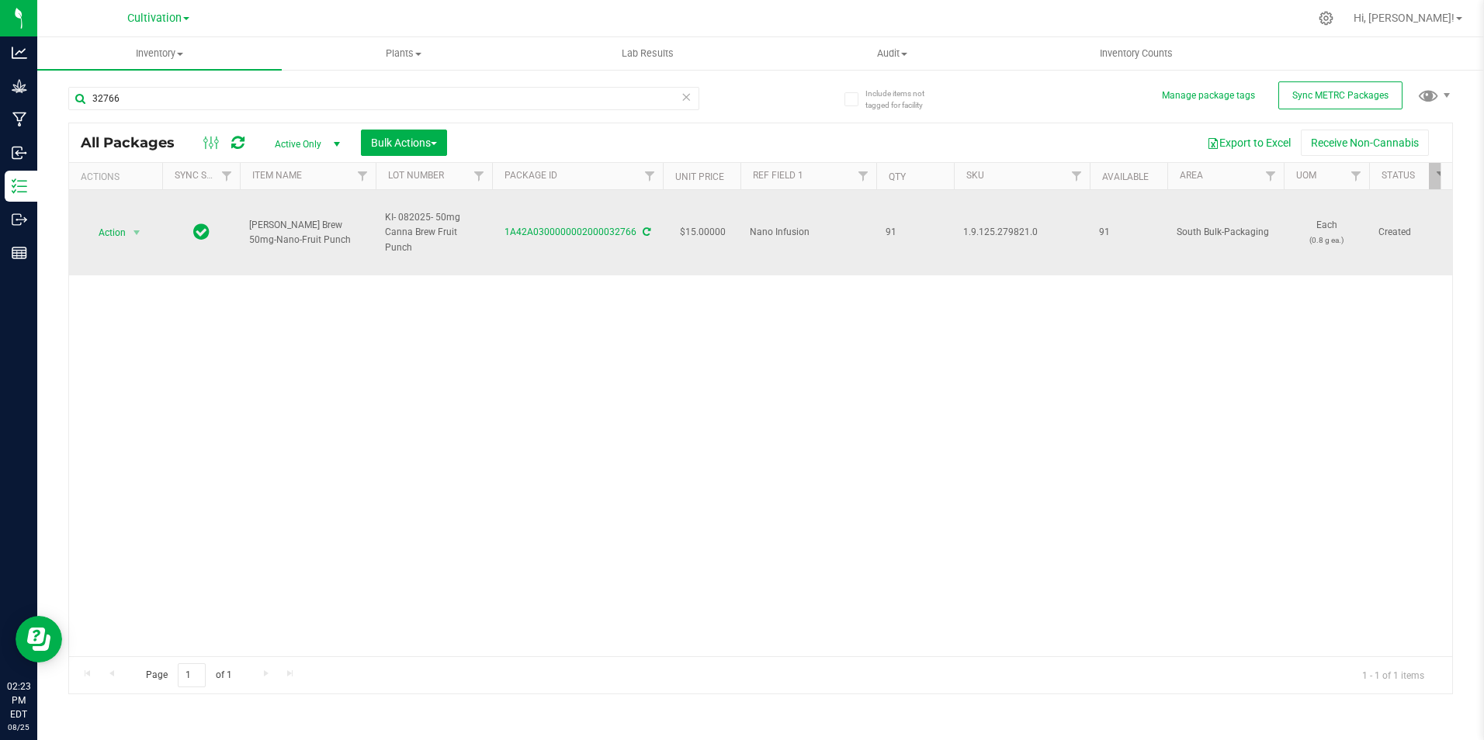
drag, startPoint x: 499, startPoint y: 231, endPoint x: 635, endPoint y: 248, distance: 136.8
click at [635, 248] on td "1A42A0300000002000032766" at bounding box center [577, 232] width 171 height 85
drag, startPoint x: 344, startPoint y: 239, endPoint x: 249, endPoint y: 220, distance: 96.5
click at [249, 220] on span "Slater-Canna Brew 50mg-Nano-Fruit Punch" at bounding box center [307, 232] width 117 height 29
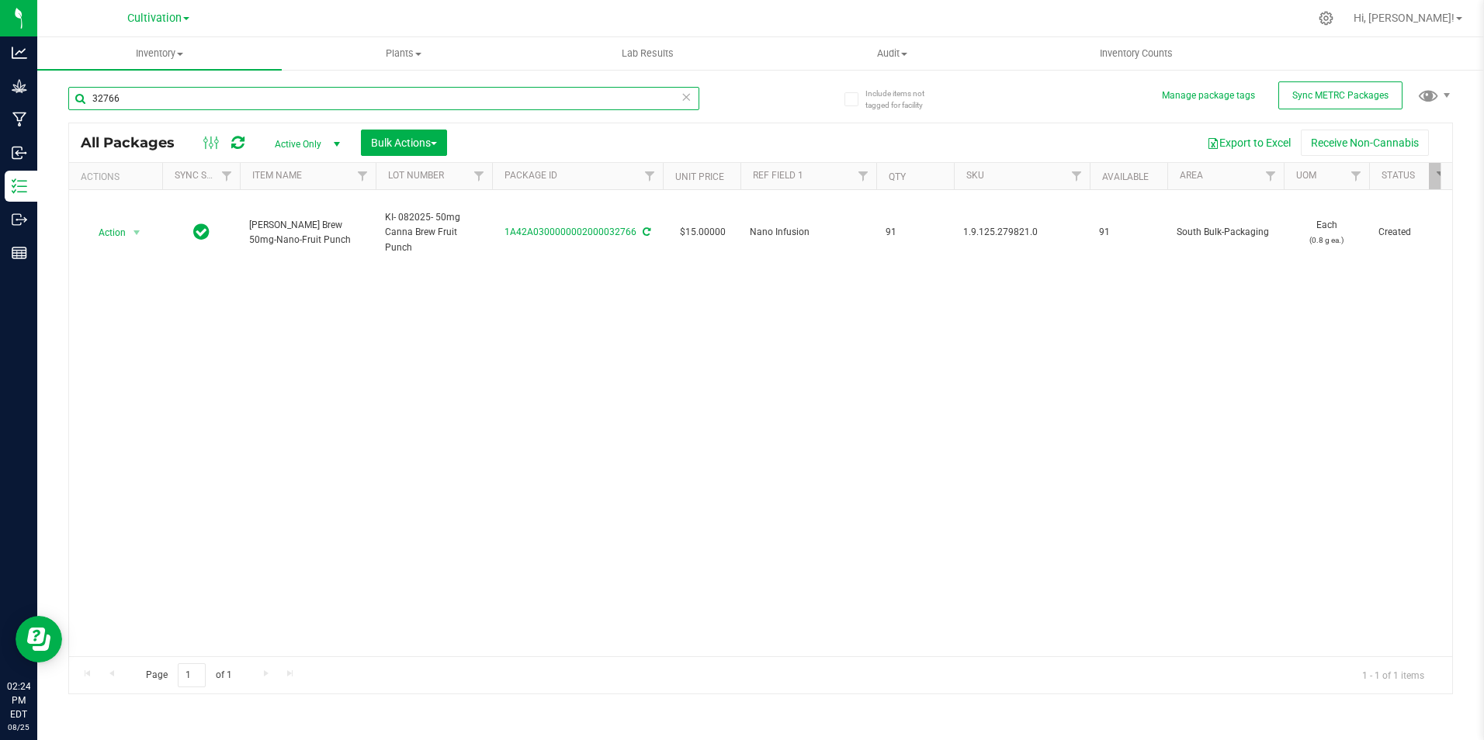
click at [191, 103] on input "32766" at bounding box center [383, 98] width 631 height 23
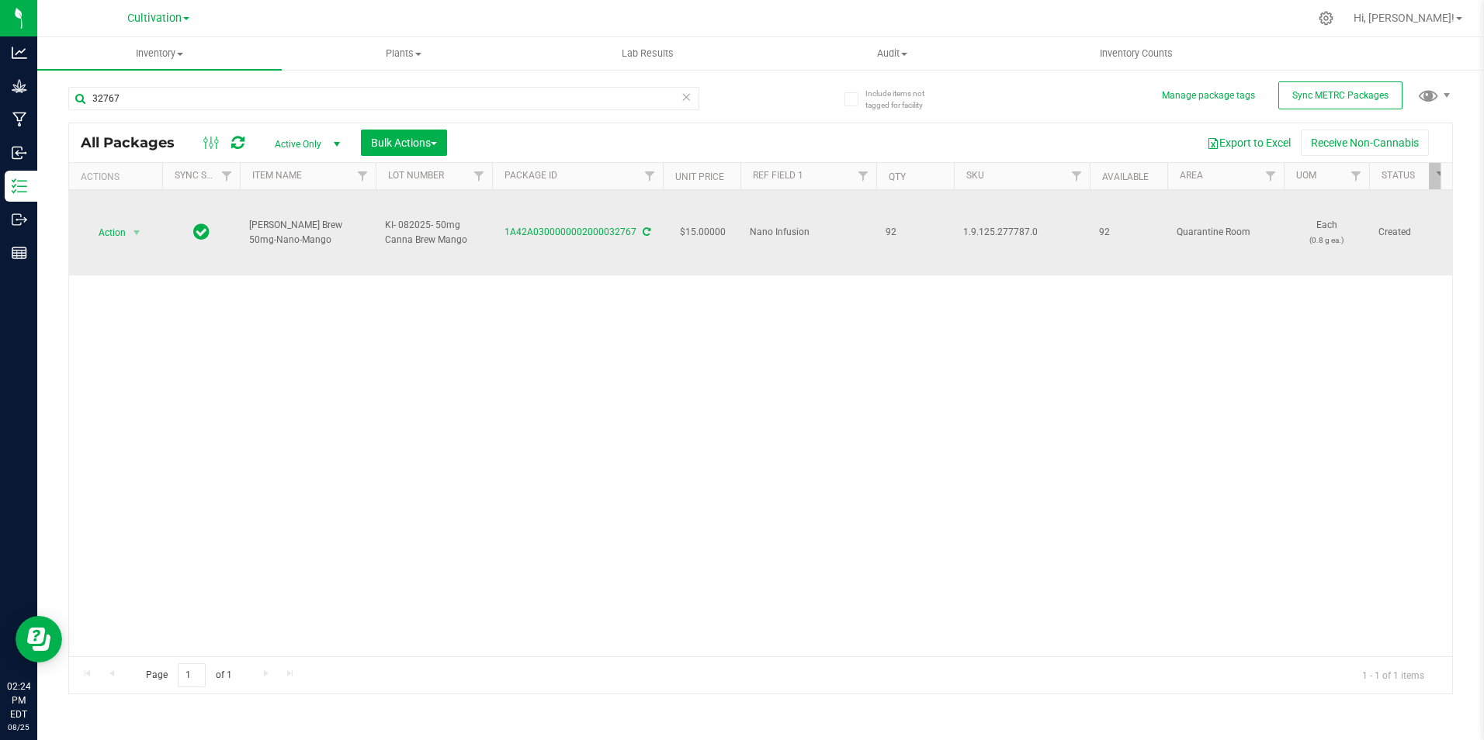
click at [322, 238] on span "Slater-Canna Brew 50mg-Nano-Mango" at bounding box center [307, 232] width 117 height 29
drag, startPoint x: 506, startPoint y: 245, endPoint x: 633, endPoint y: 254, distance: 127.5
click at [633, 254] on td "1A42A0300000002000032767" at bounding box center [577, 232] width 171 height 85
drag, startPoint x: 312, startPoint y: 237, endPoint x: 249, endPoint y: 227, distance: 63.5
click at [249, 227] on span "Slater-Canna Brew 50mg-Nano-Mango" at bounding box center [307, 232] width 117 height 29
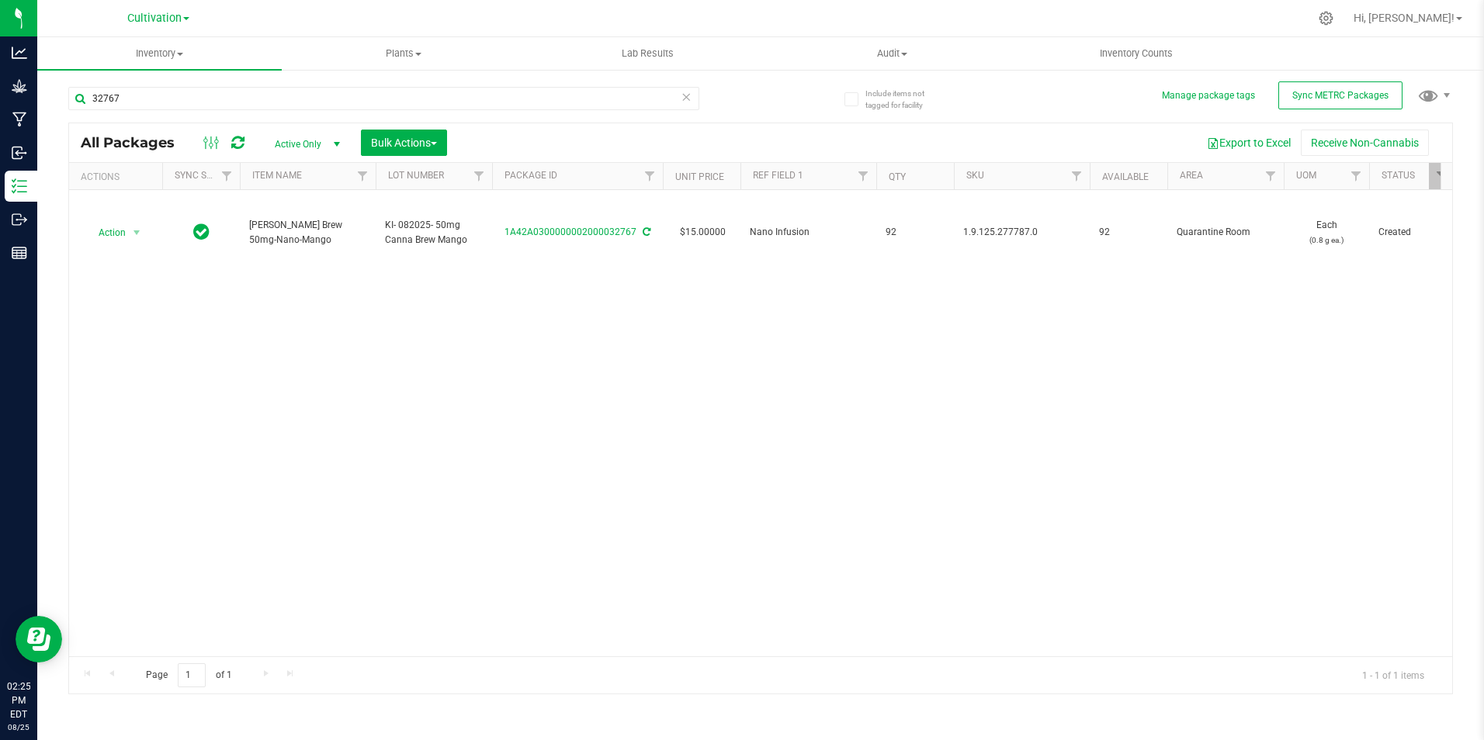
click at [196, 110] on div "32767" at bounding box center [383, 105] width 631 height 36
click at [200, 99] on input "32767" at bounding box center [383, 98] width 631 height 23
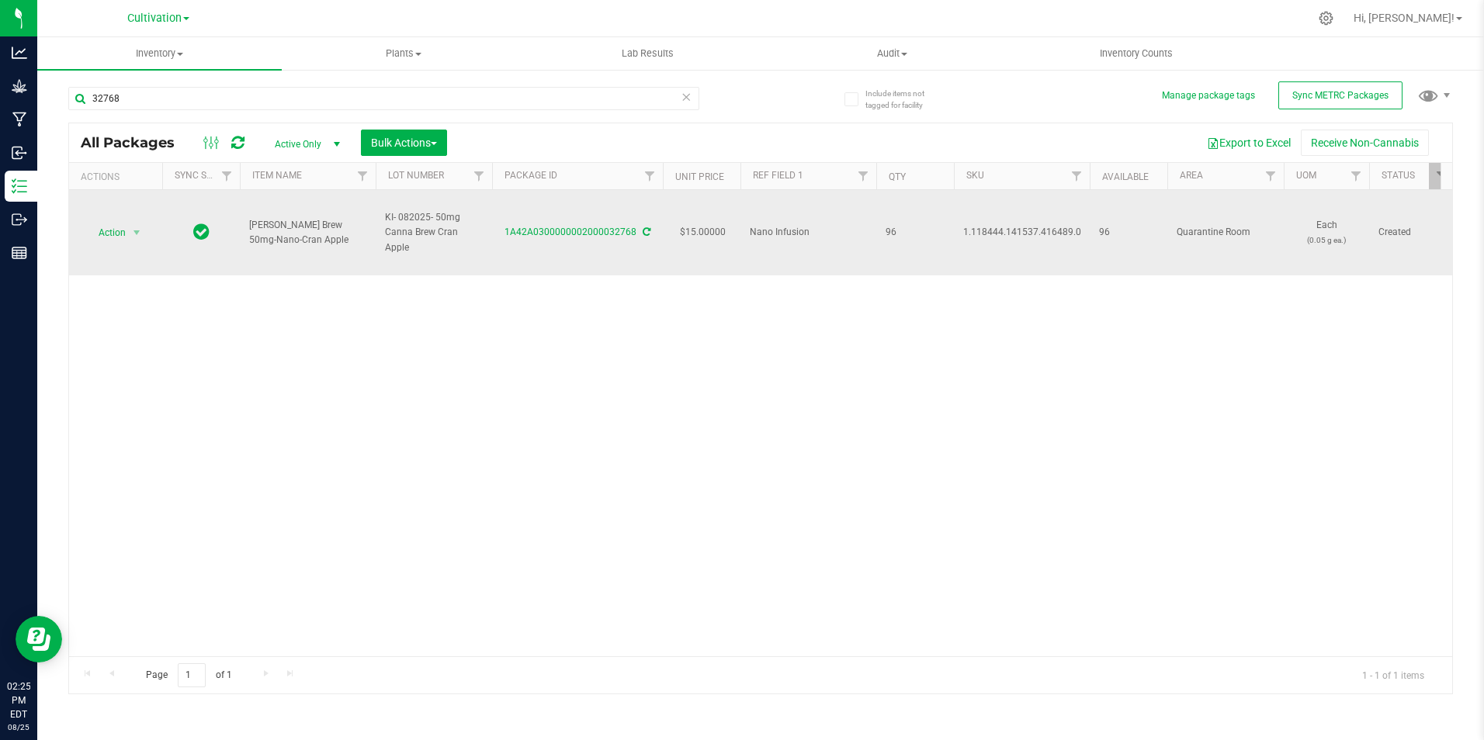
drag, startPoint x: 508, startPoint y: 239, endPoint x: 632, endPoint y: 249, distance: 123.8
click at [632, 249] on td "1A42A0300000002000032768" at bounding box center [577, 232] width 171 height 85
drag, startPoint x: 326, startPoint y: 238, endPoint x: 251, endPoint y: 225, distance: 75.7
click at [251, 225] on span "Slater-Canna Brew 50mg-Nano-Cran Apple" at bounding box center [307, 232] width 117 height 29
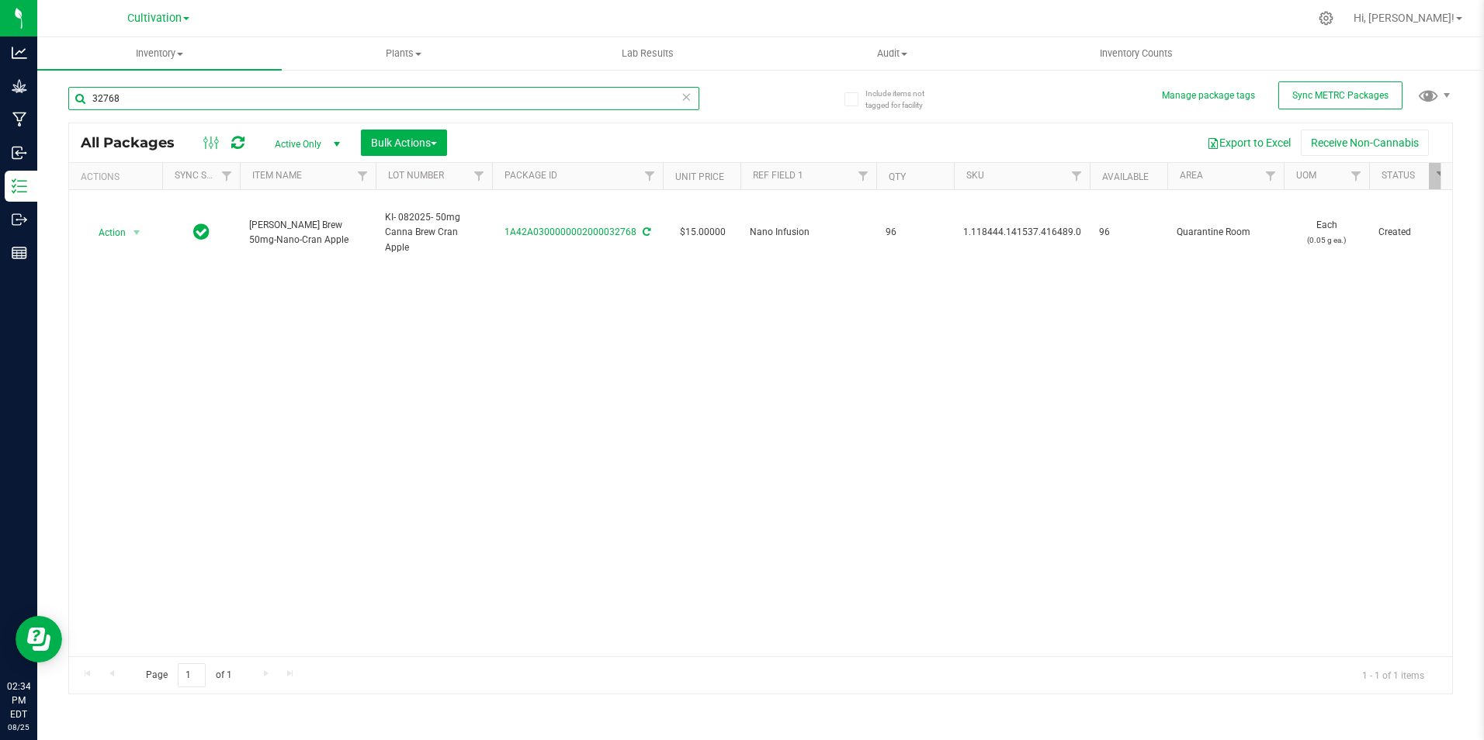
click at [175, 107] on input "32768" at bounding box center [383, 98] width 631 height 23
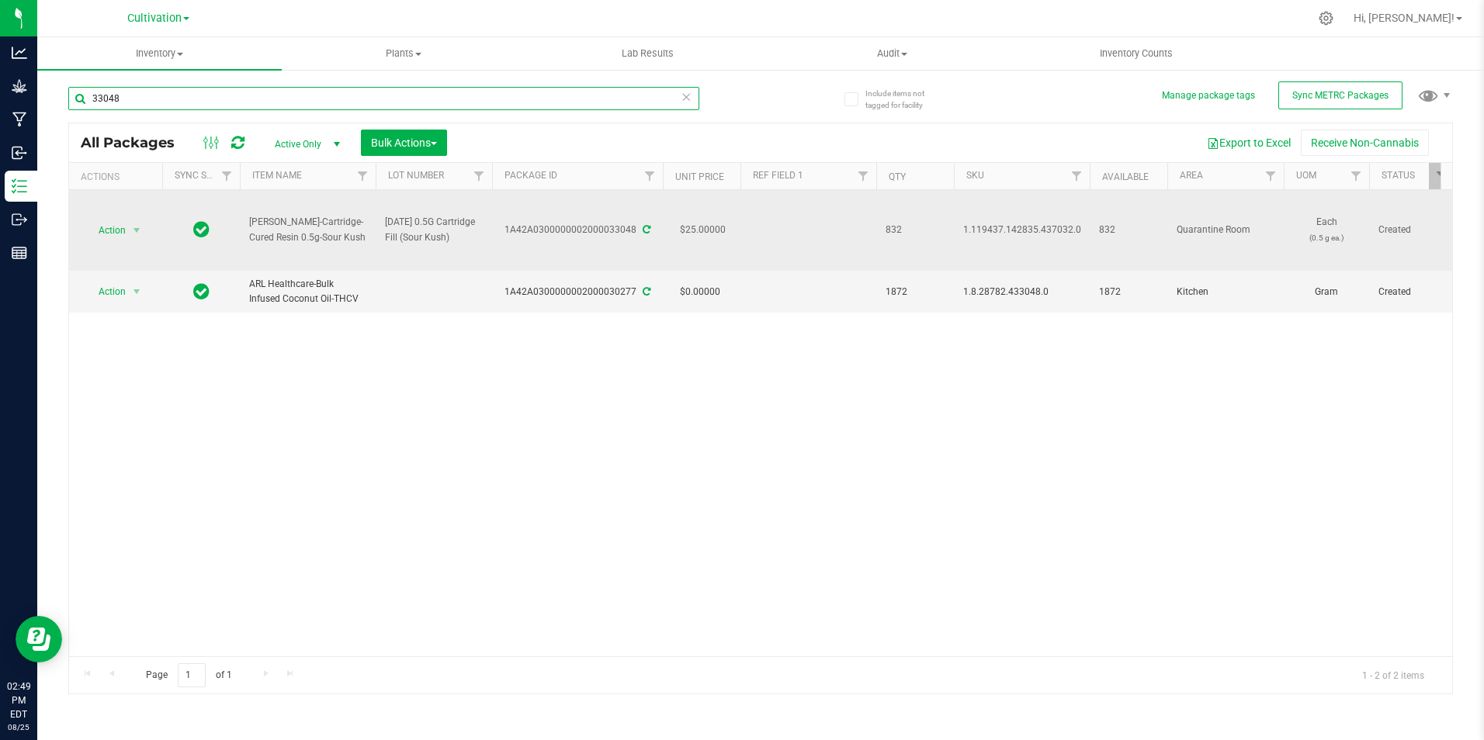
type input "33048"
drag, startPoint x: 358, startPoint y: 240, endPoint x: 251, endPoint y: 227, distance: 108.7
click at [251, 227] on span "[PERSON_NAME]-Cartridge-Cured Resin 0.5g-Sour Kush" at bounding box center [307, 229] width 117 height 29
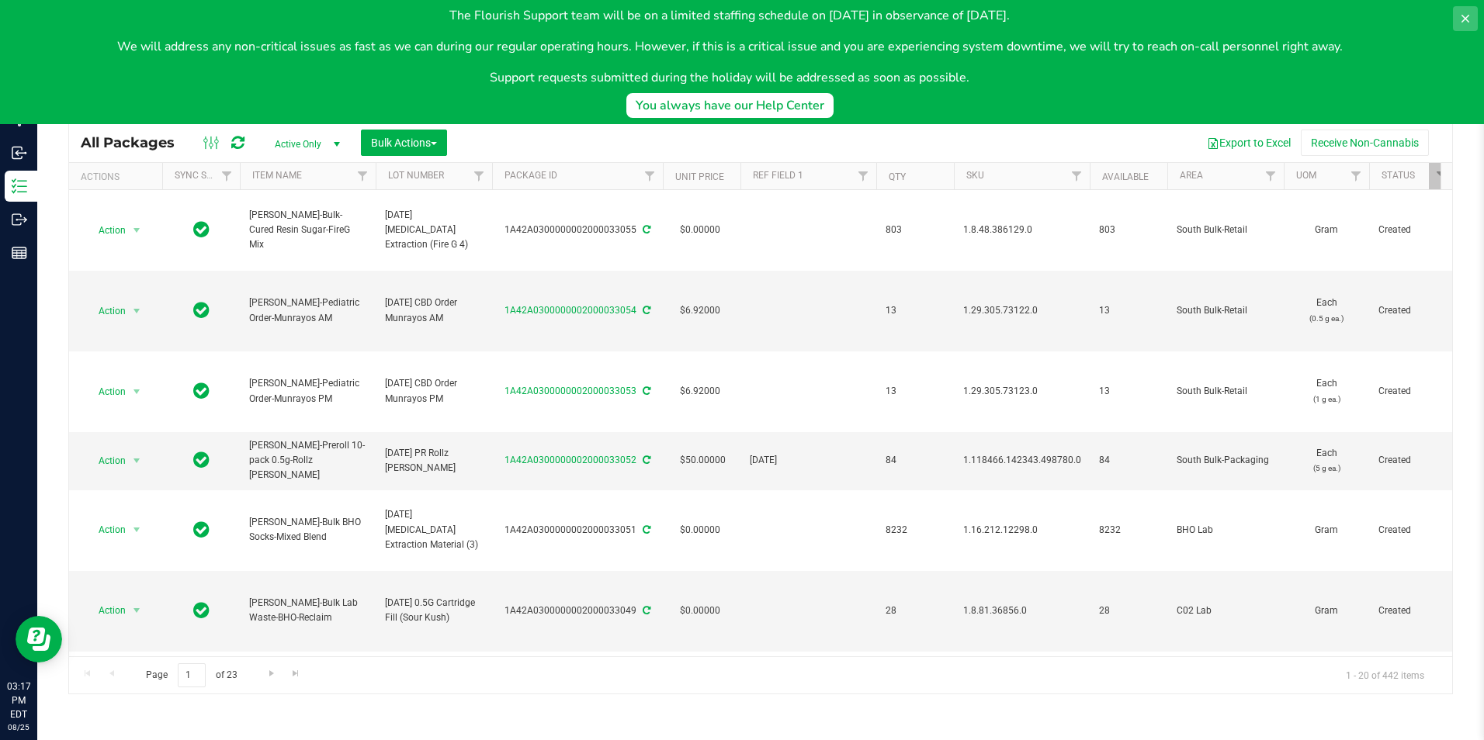
click at [1469, 14] on icon at bounding box center [1465, 18] width 12 height 12
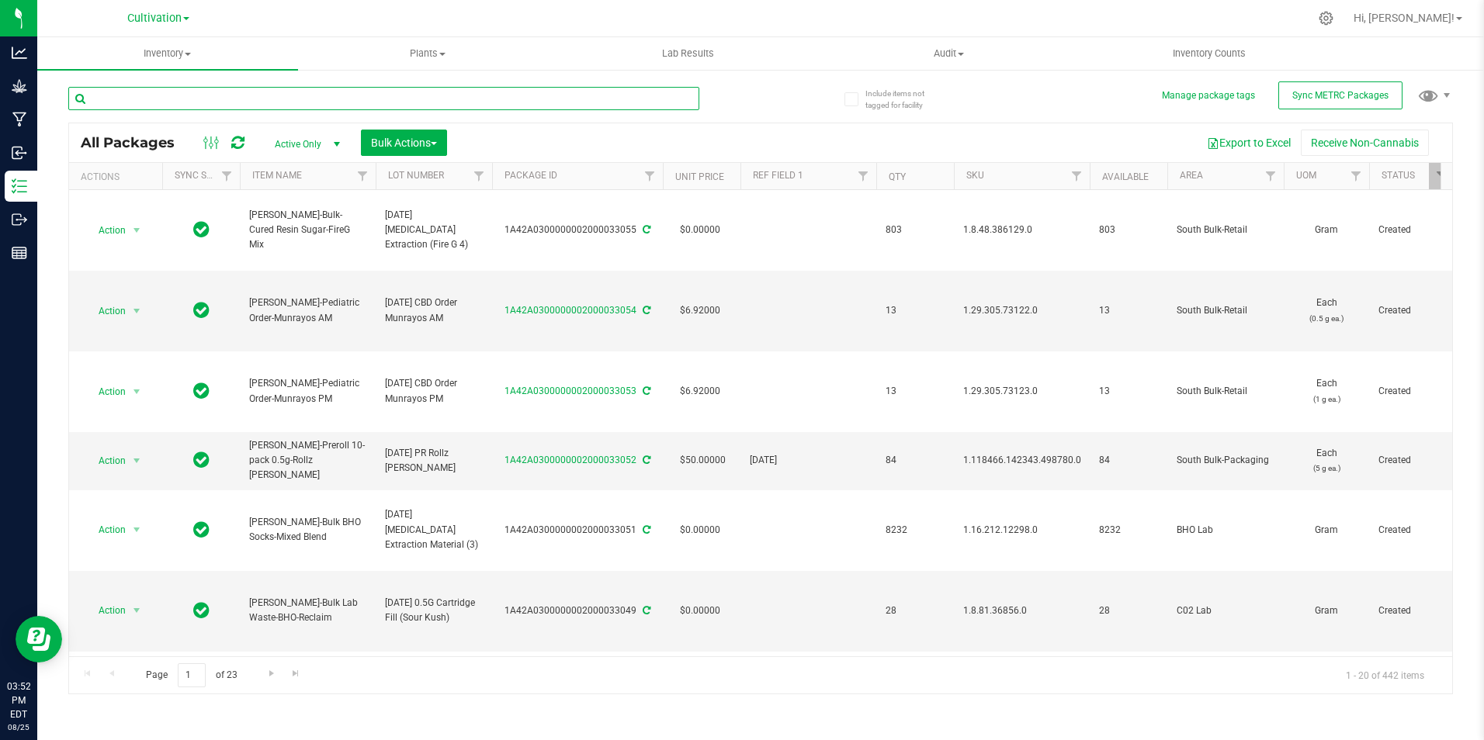
click at [211, 98] on input "text" at bounding box center [383, 98] width 631 height 23
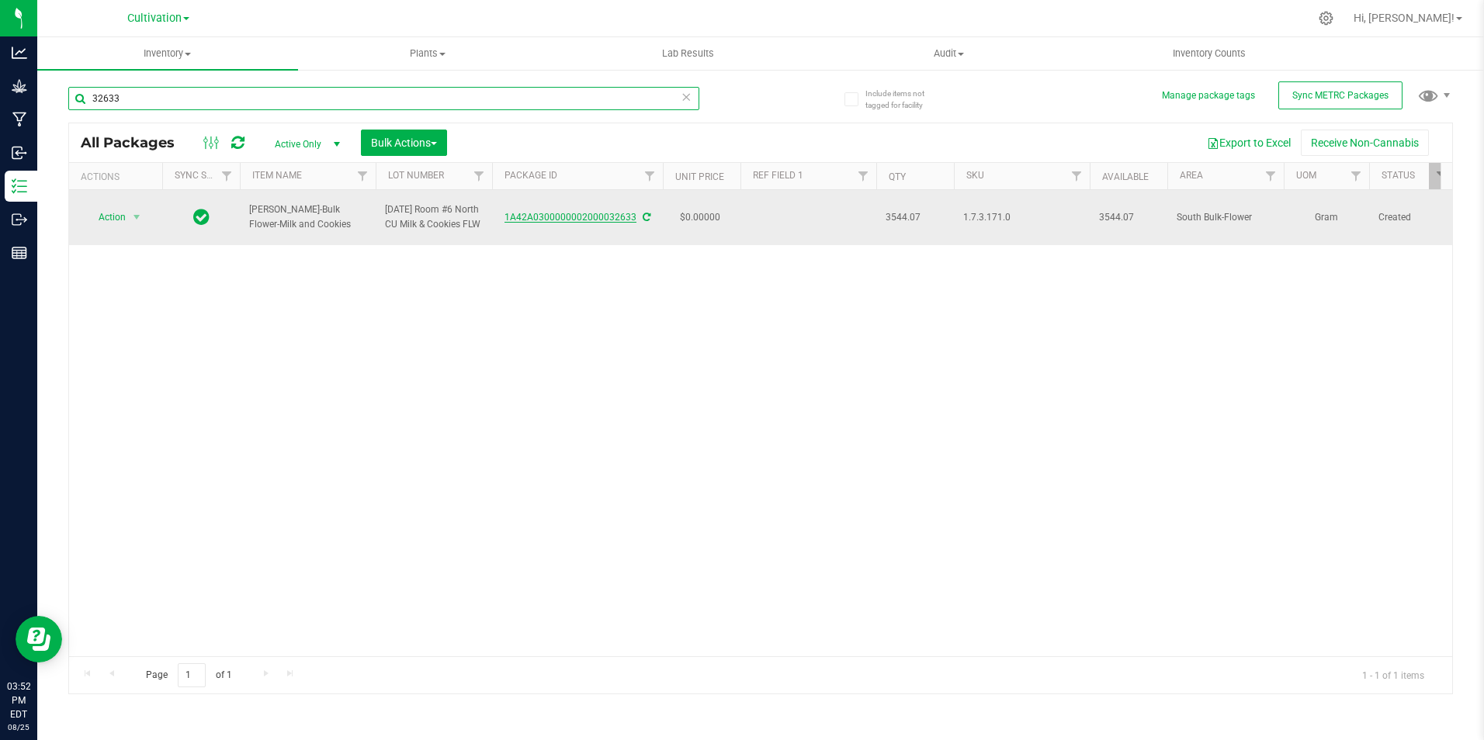
type input "32633"
click at [587, 216] on link "1A42A0300000002000032633" at bounding box center [570, 217] width 132 height 11
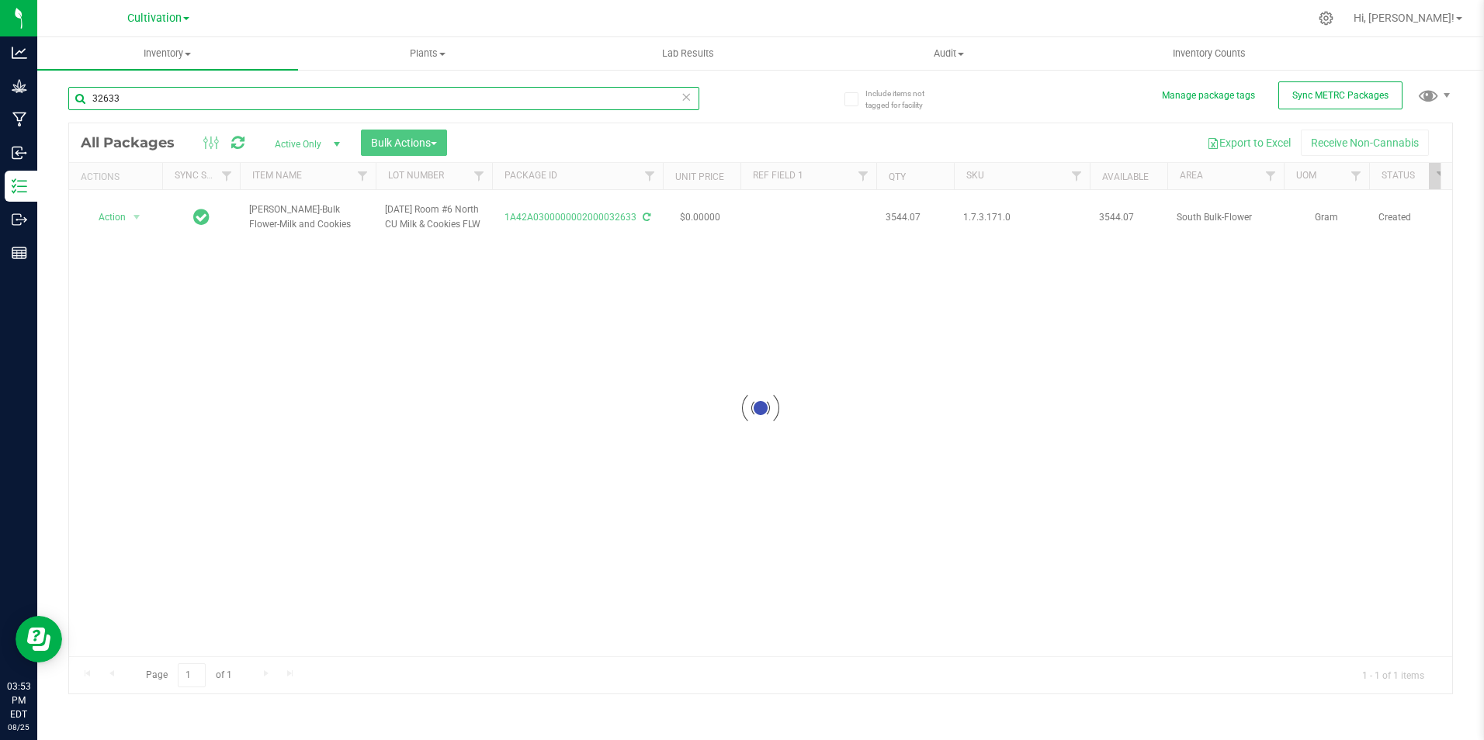
click at [172, 95] on input "32633" at bounding box center [383, 98] width 631 height 23
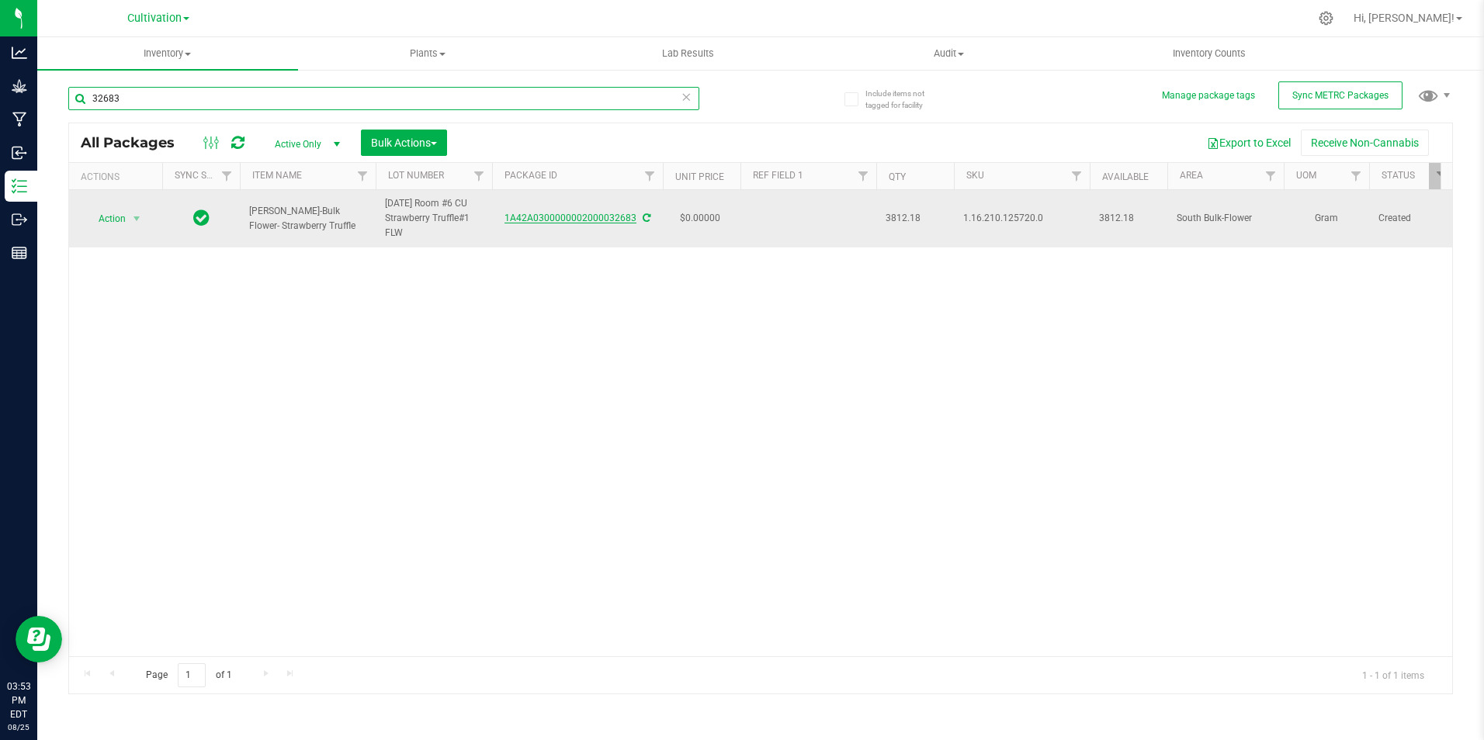
type input "32683"
click at [588, 214] on link "1A42A0300000002000032683" at bounding box center [570, 218] width 132 height 11
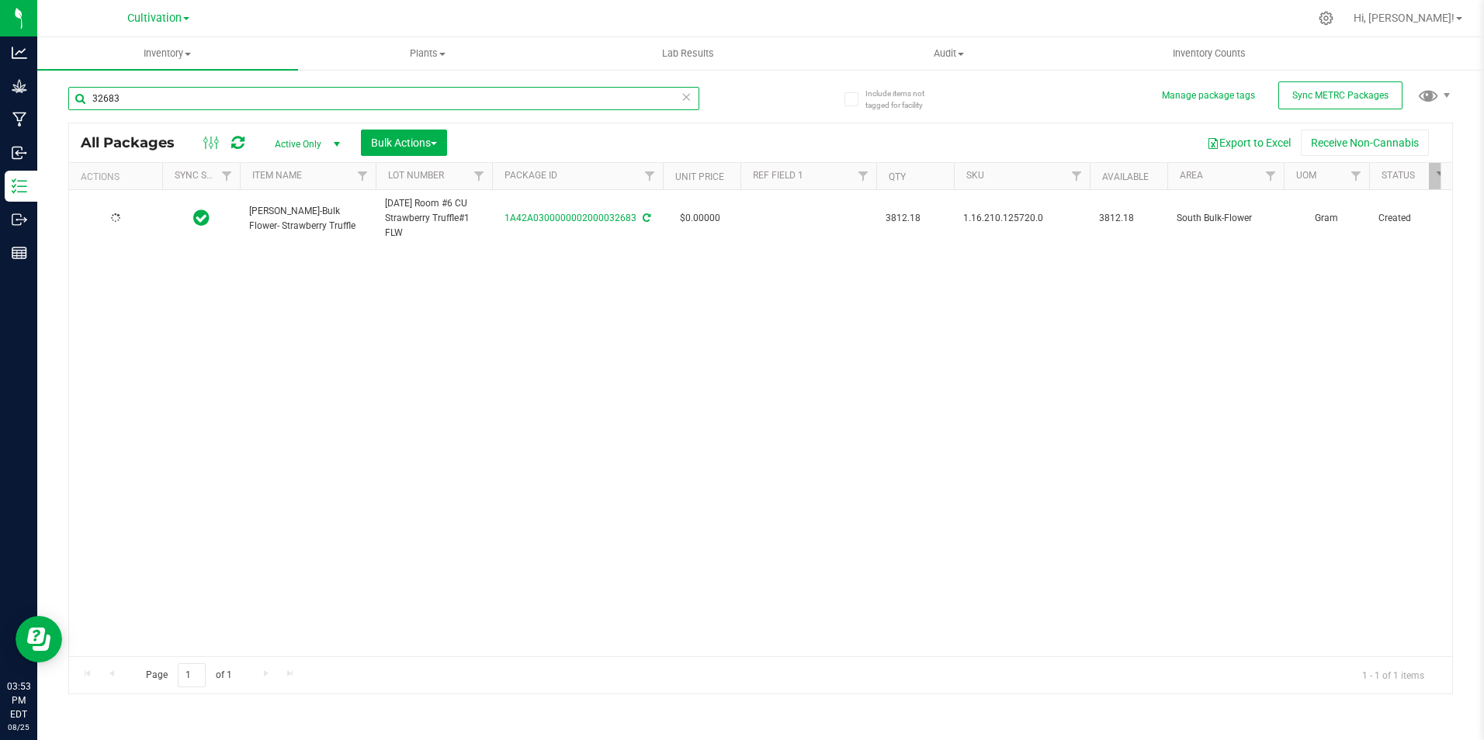
click at [173, 101] on input "32683" at bounding box center [383, 98] width 631 height 23
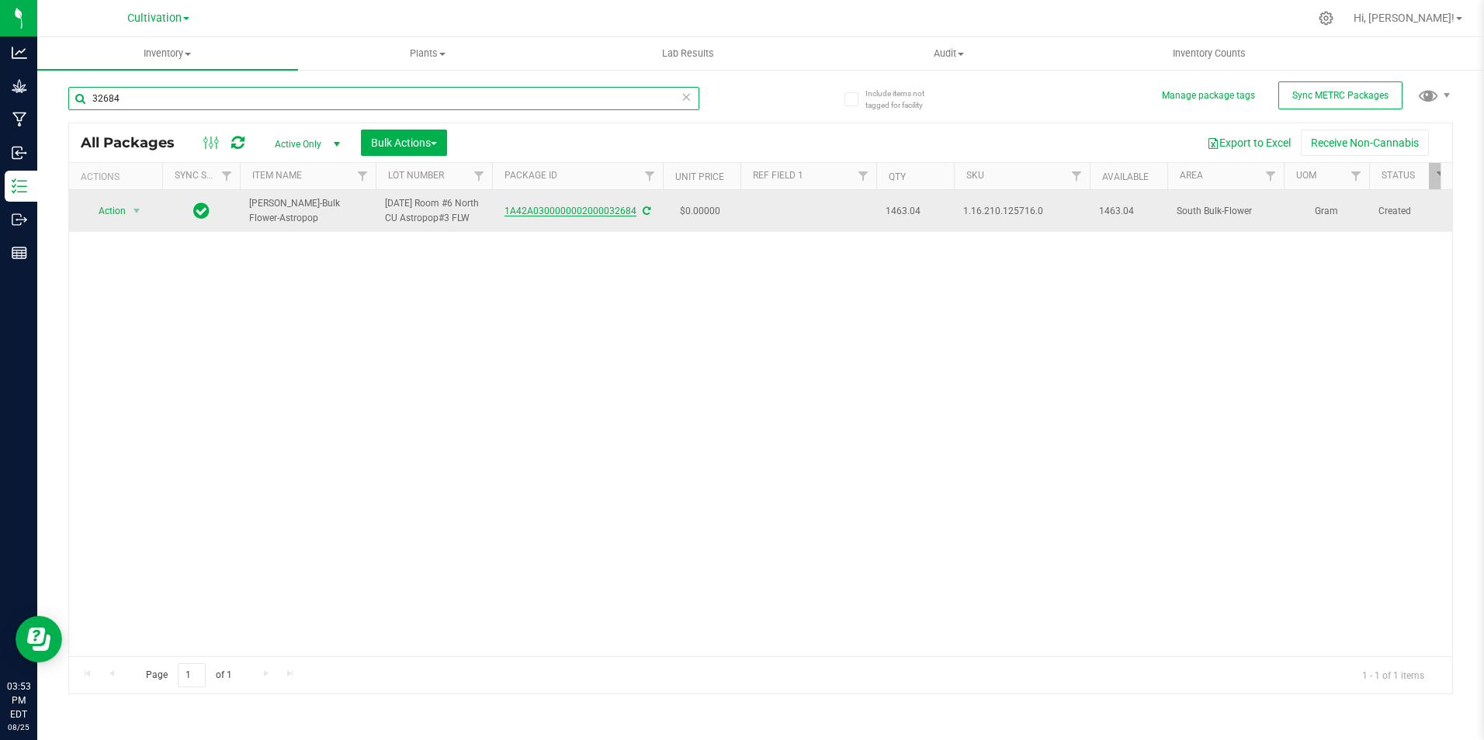
type input "32684"
click at [611, 216] on link "1A42A0300000002000032684" at bounding box center [570, 211] width 132 height 11
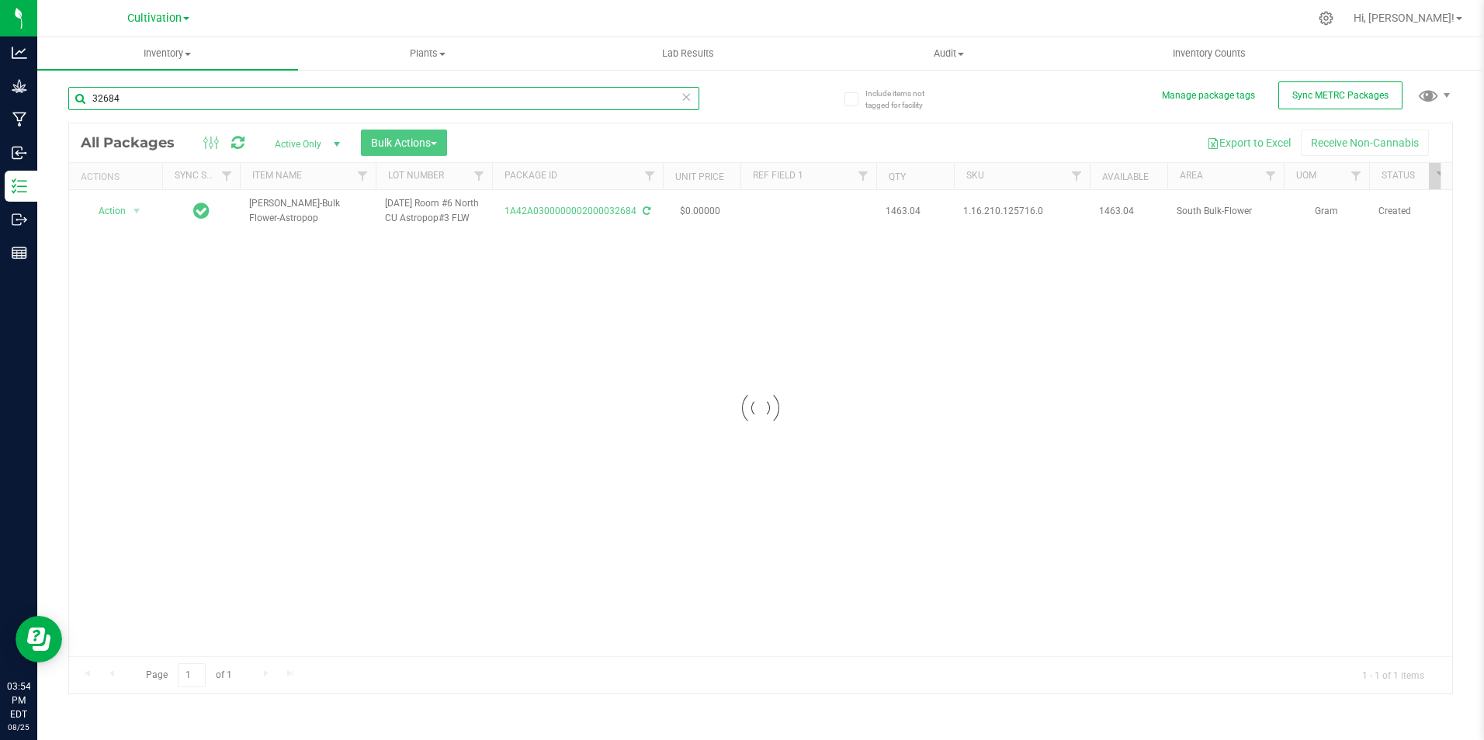
click at [205, 94] on input "32684" at bounding box center [383, 98] width 631 height 23
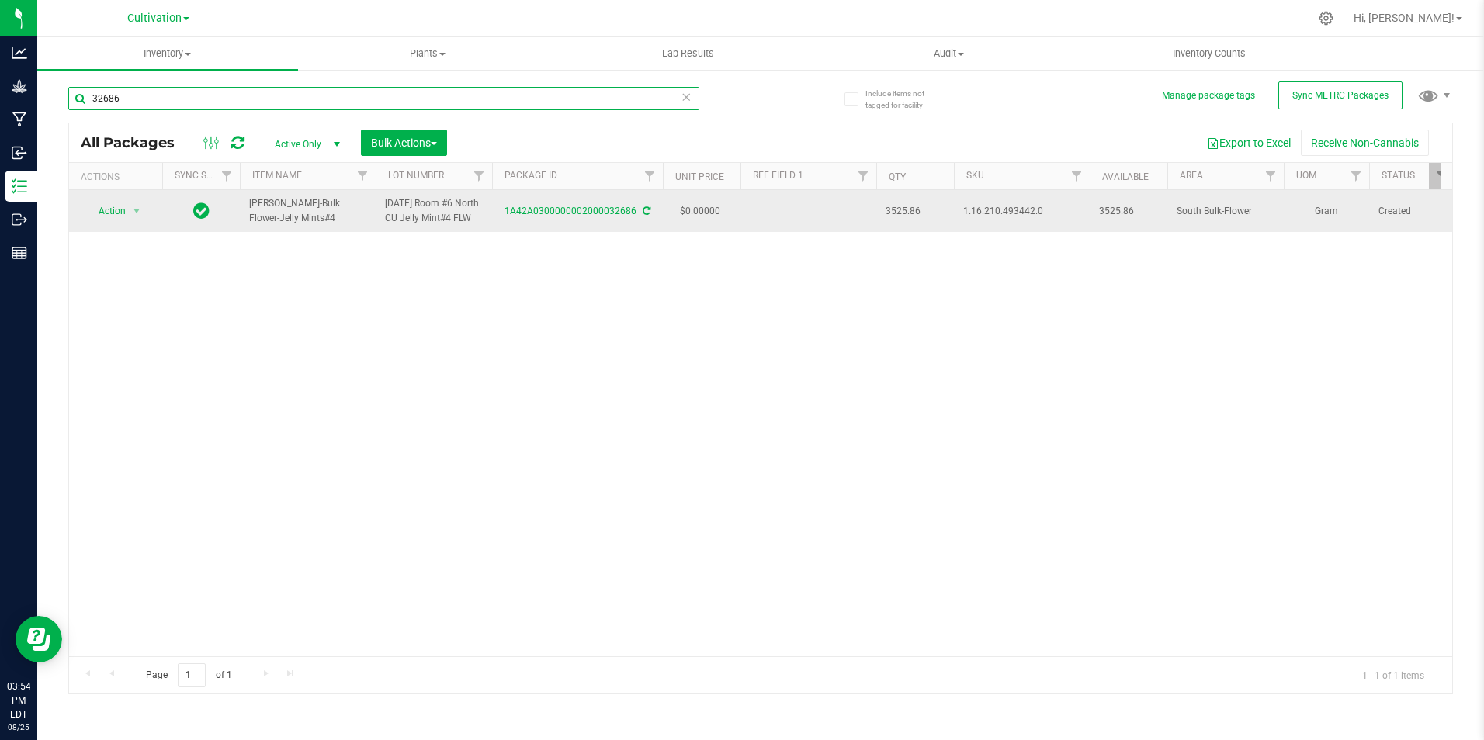
type input "32686"
click at [575, 216] on link "1A42A0300000002000032686" at bounding box center [570, 211] width 132 height 11
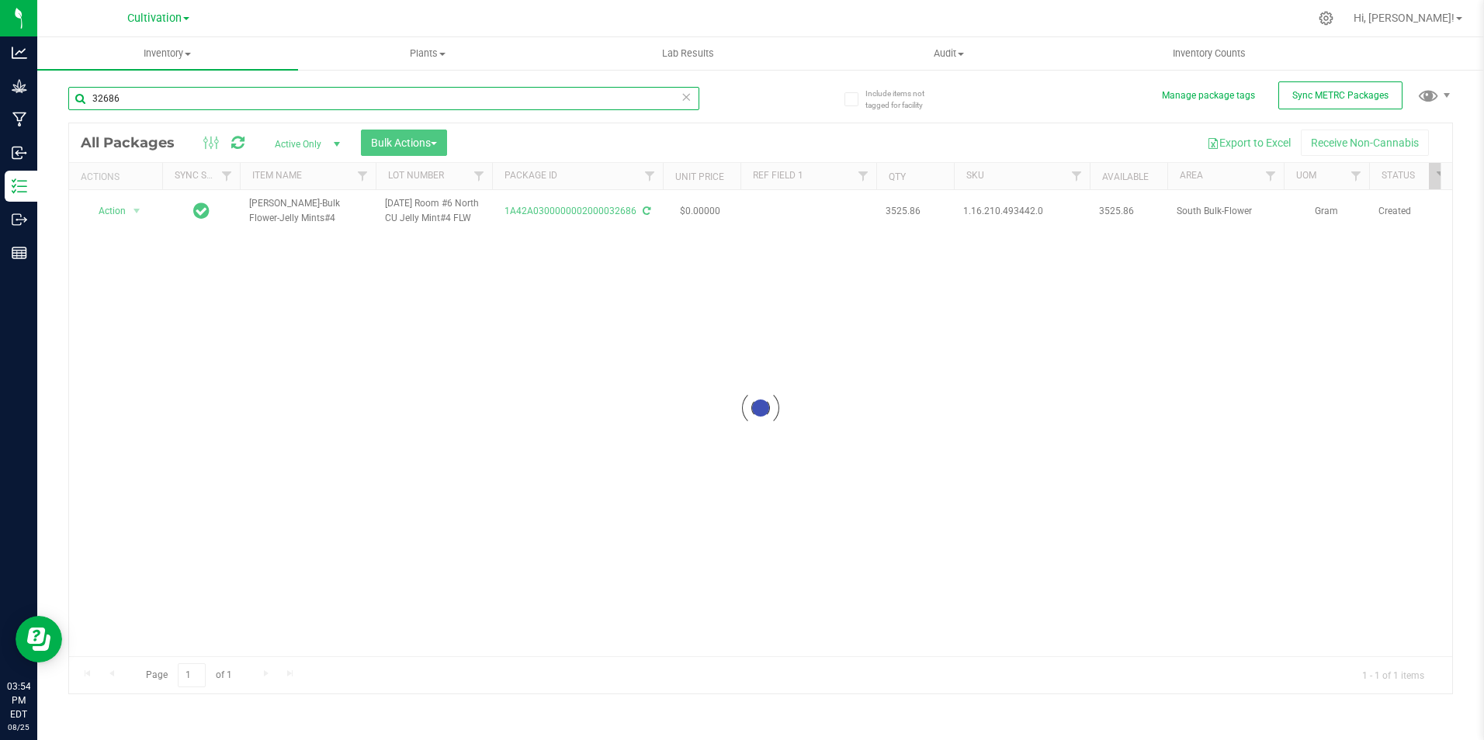
click at [152, 101] on input "32686" at bounding box center [383, 98] width 631 height 23
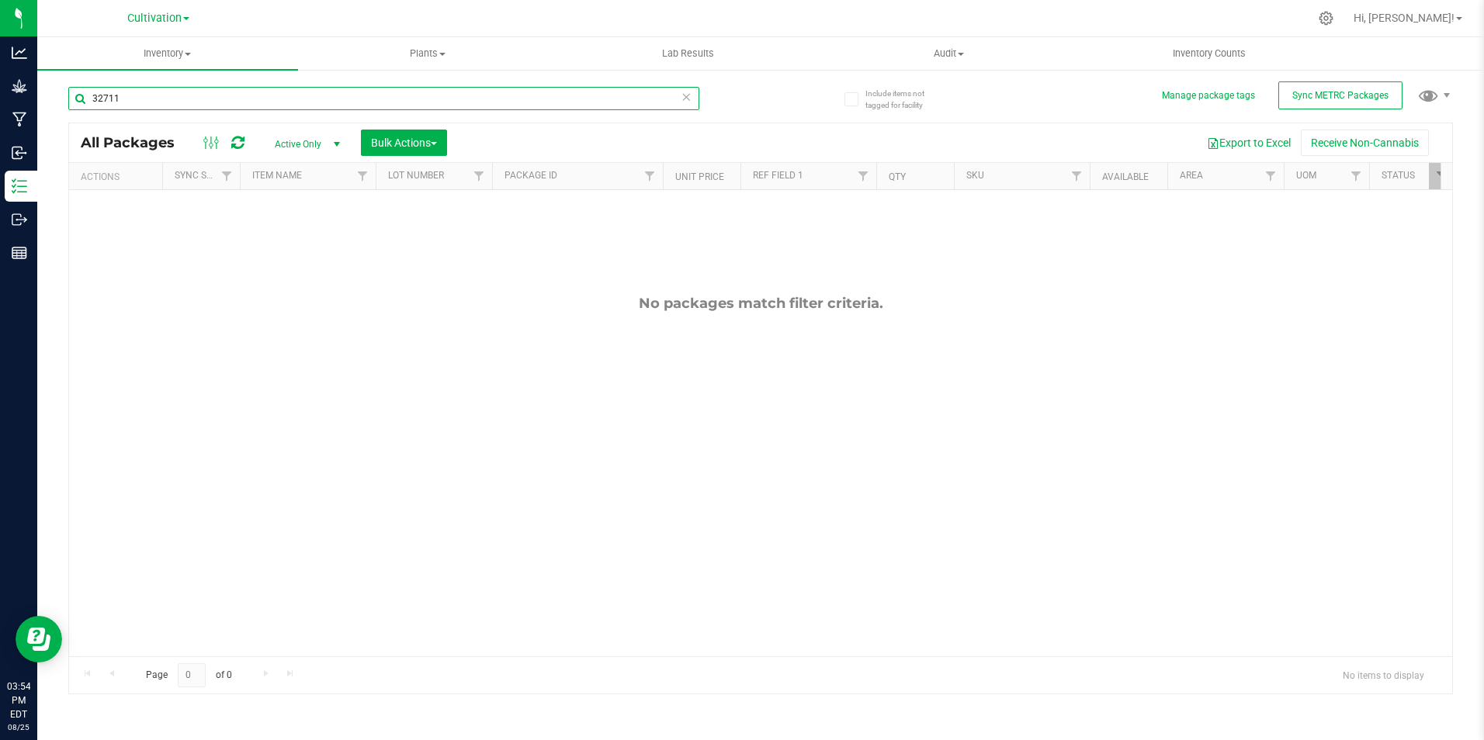
type input "32711"
click at [185, 19] on span at bounding box center [186, 18] width 6 height 3
click at [133, 88] on link "Retail" at bounding box center [158, 95] width 227 height 21
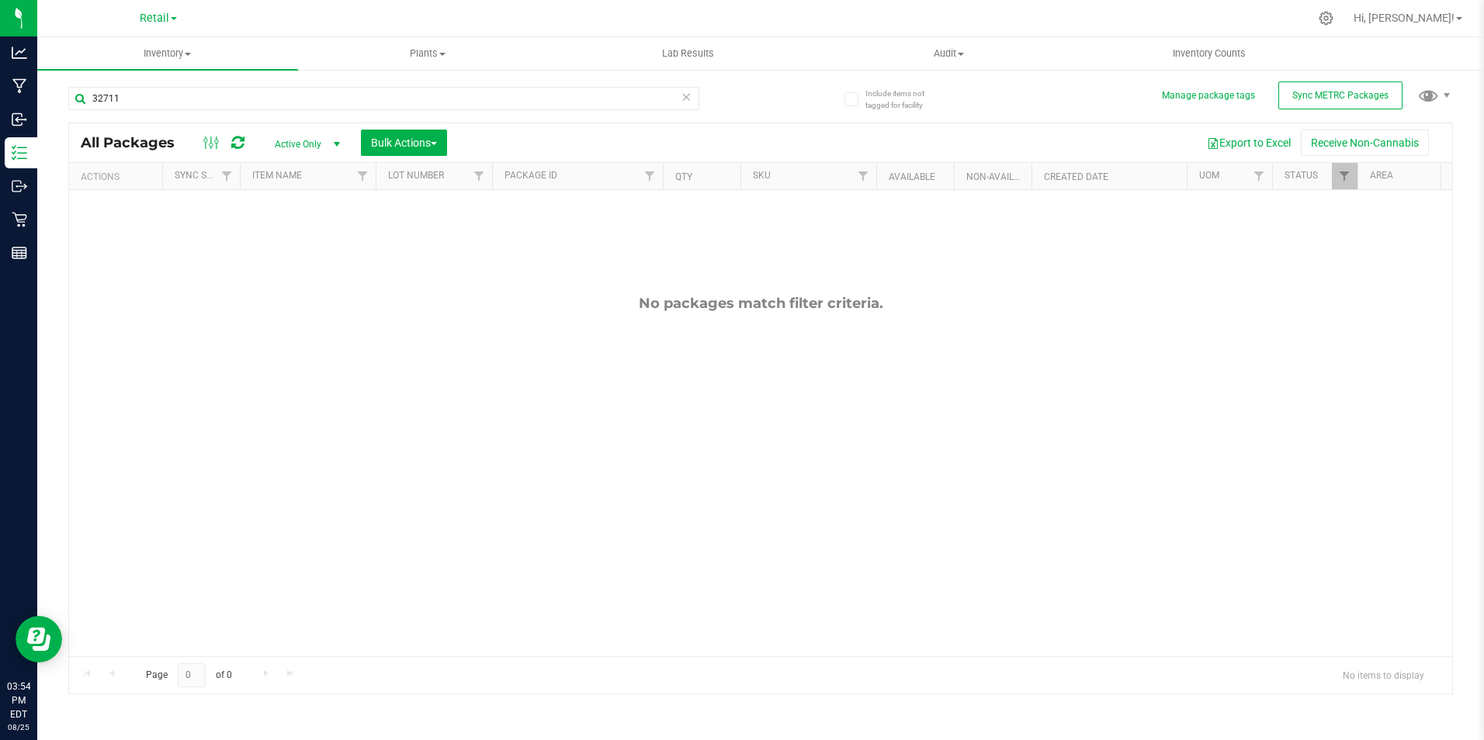
click at [177, 16] on link "Retail" at bounding box center [158, 17] width 37 height 15
click at [163, 49] on link "Cultivation" at bounding box center [158, 54] width 227 height 21
click at [338, 144] on span "select" at bounding box center [337, 144] width 12 height 12
click at [322, 237] on li "All" at bounding box center [304, 238] width 84 height 23
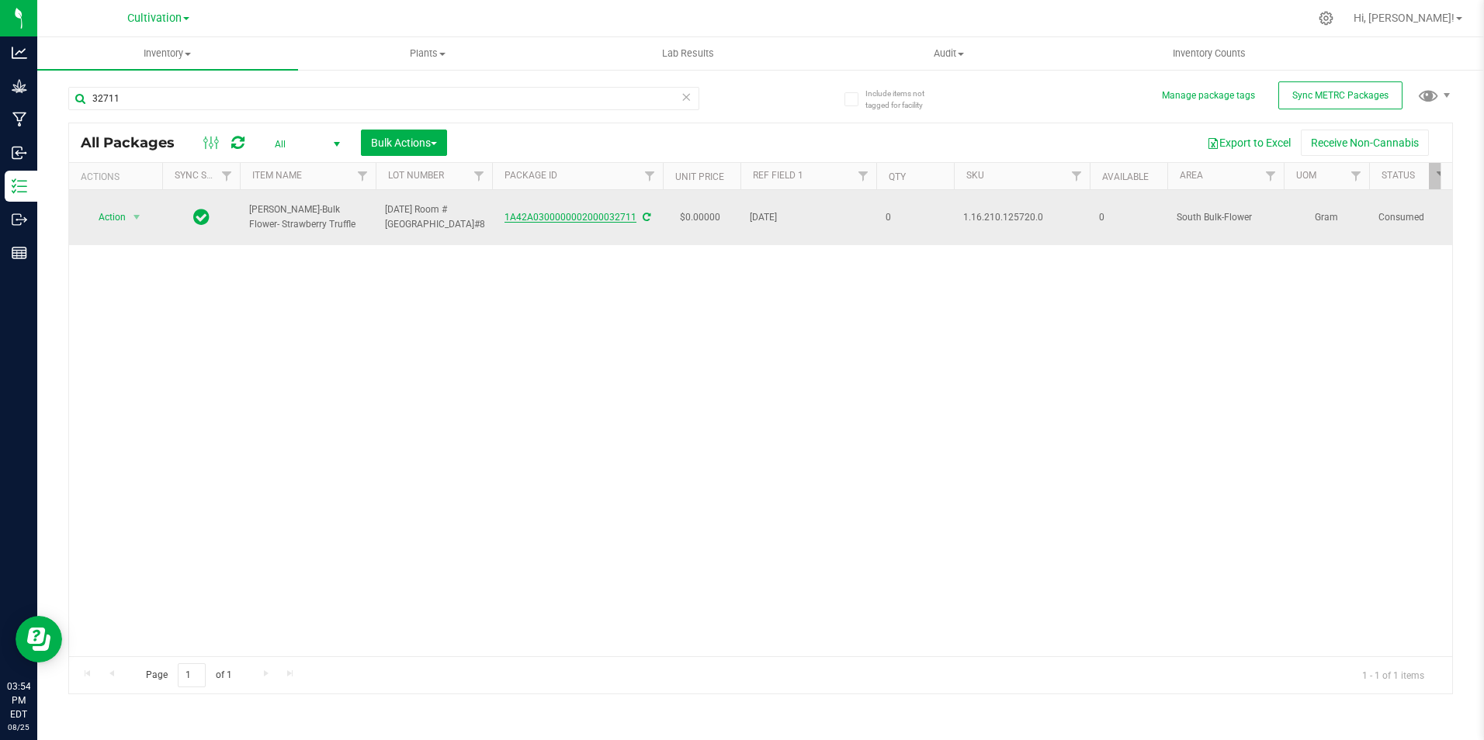
click at [607, 214] on link "1A42A0300000002000032711" at bounding box center [570, 217] width 132 height 11
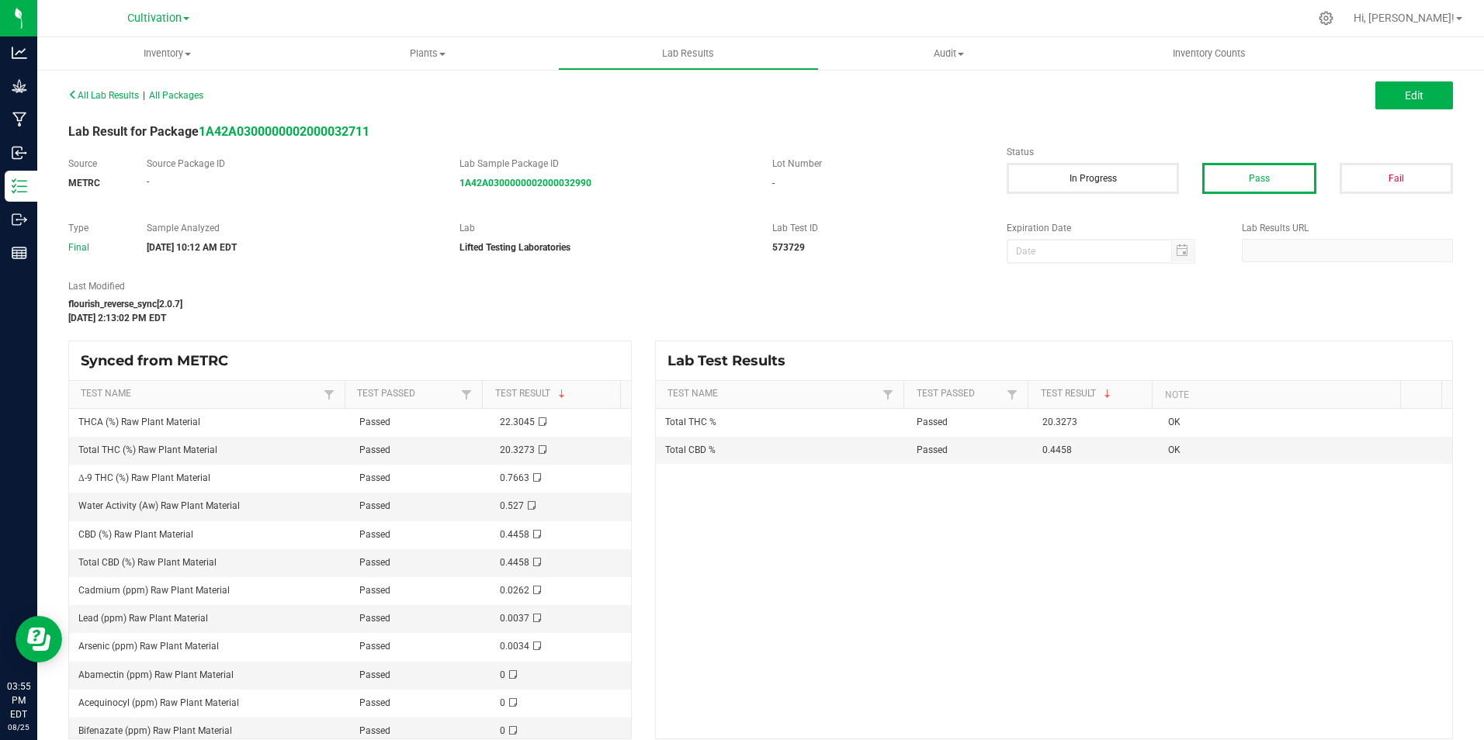
click at [638, 128] on div "Lab Result for Package 1A42A0300000002000032711" at bounding box center [761, 132] width 1408 height 19
